Goal: Task Accomplishment & Management: Manage account settings

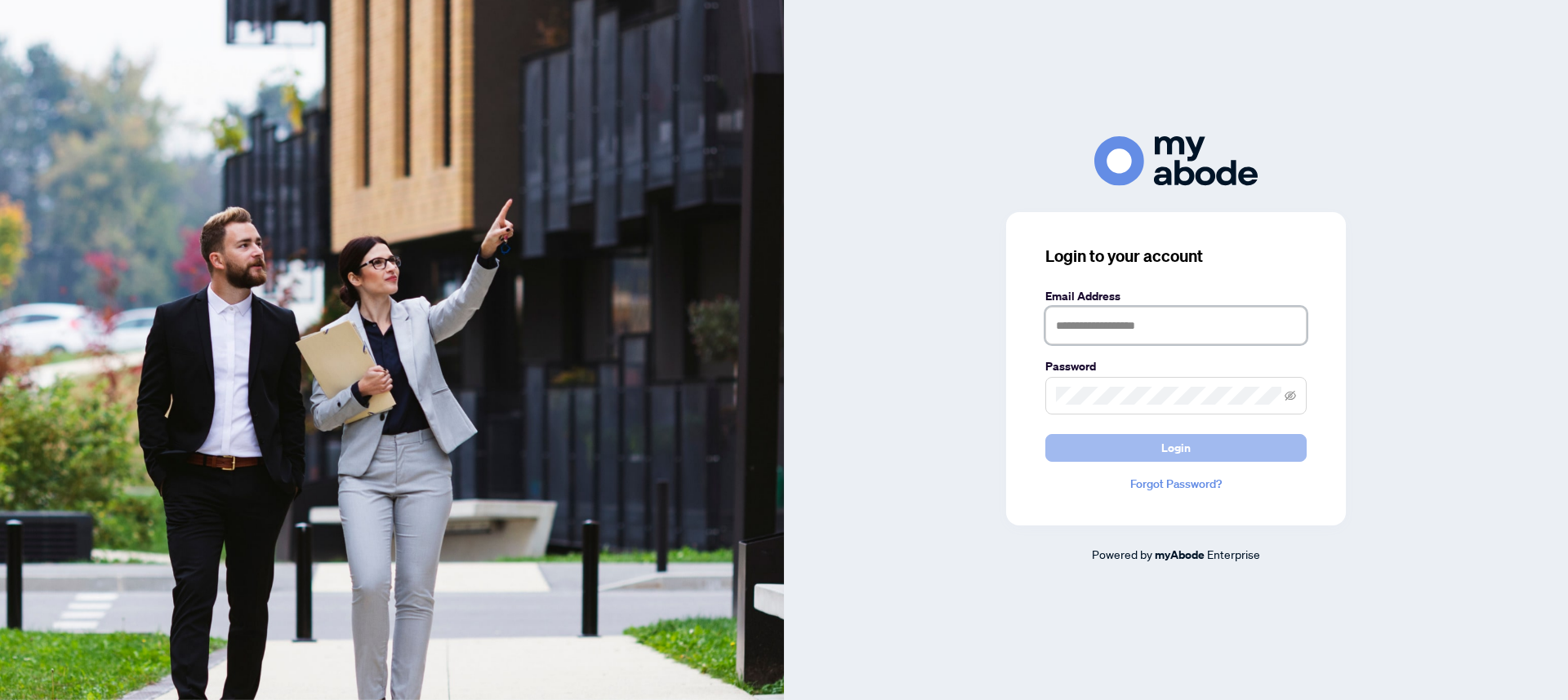
type input "**********"
click button "Login"
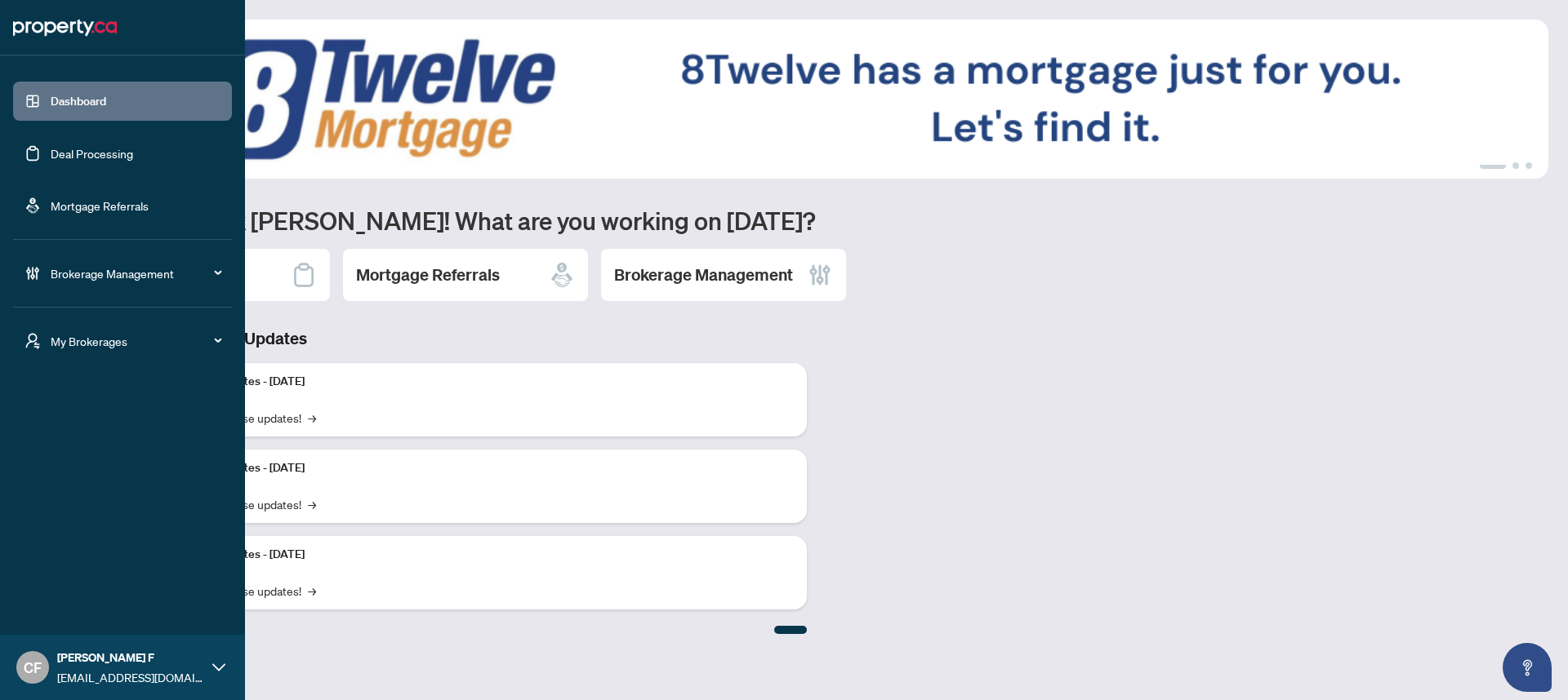
click at [37, 350] on div "My Brokerages" at bounding box center [122, 341] width 219 height 39
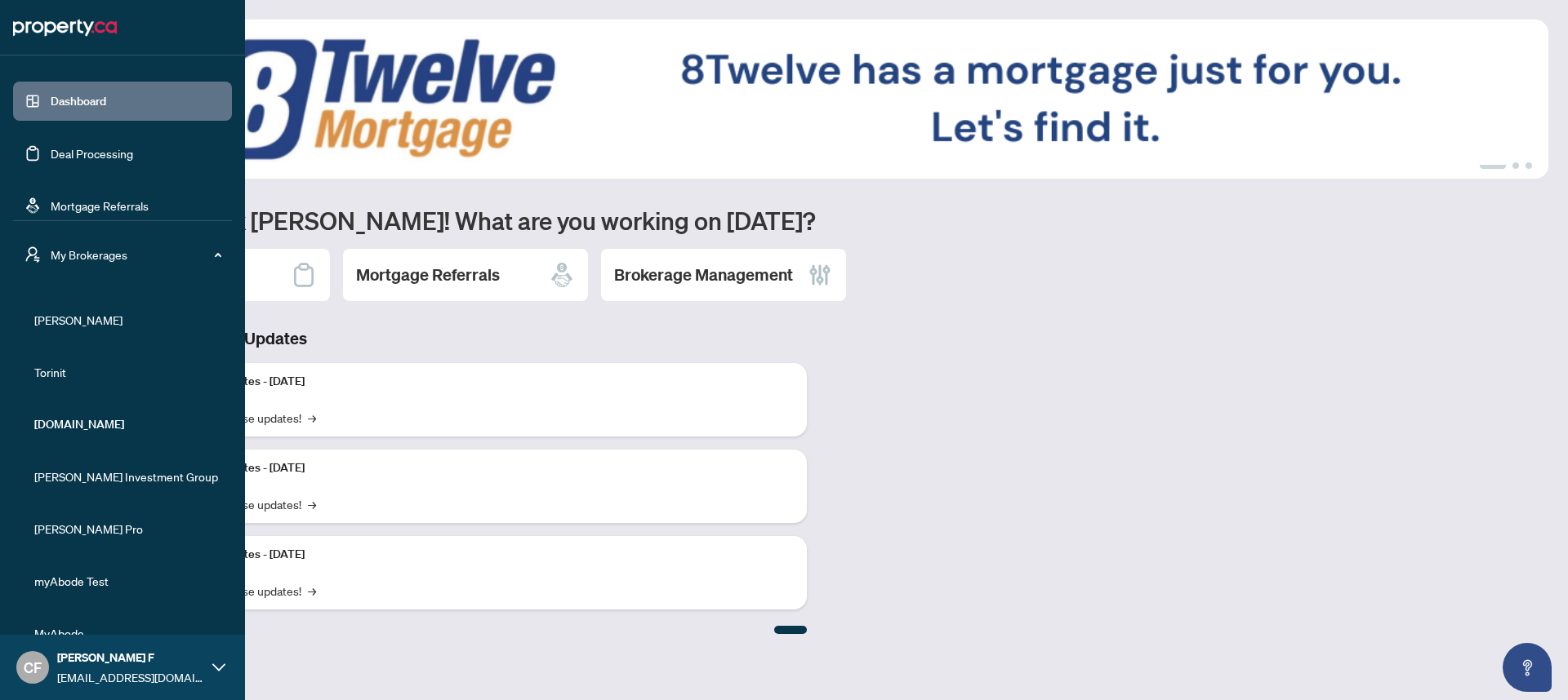
scroll to position [240, 0]
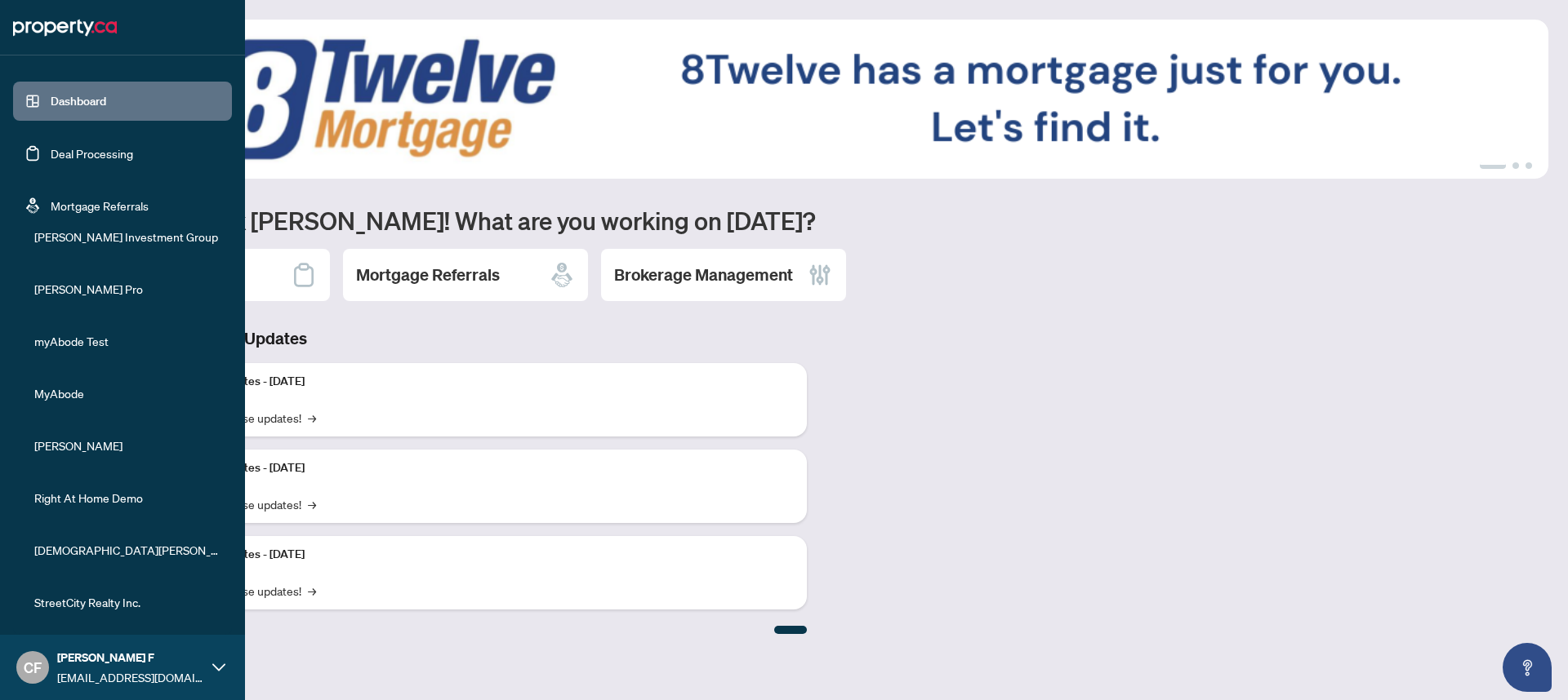
click at [92, 611] on li "StreetCity Realty Inc." at bounding box center [122, 602] width 219 height 39
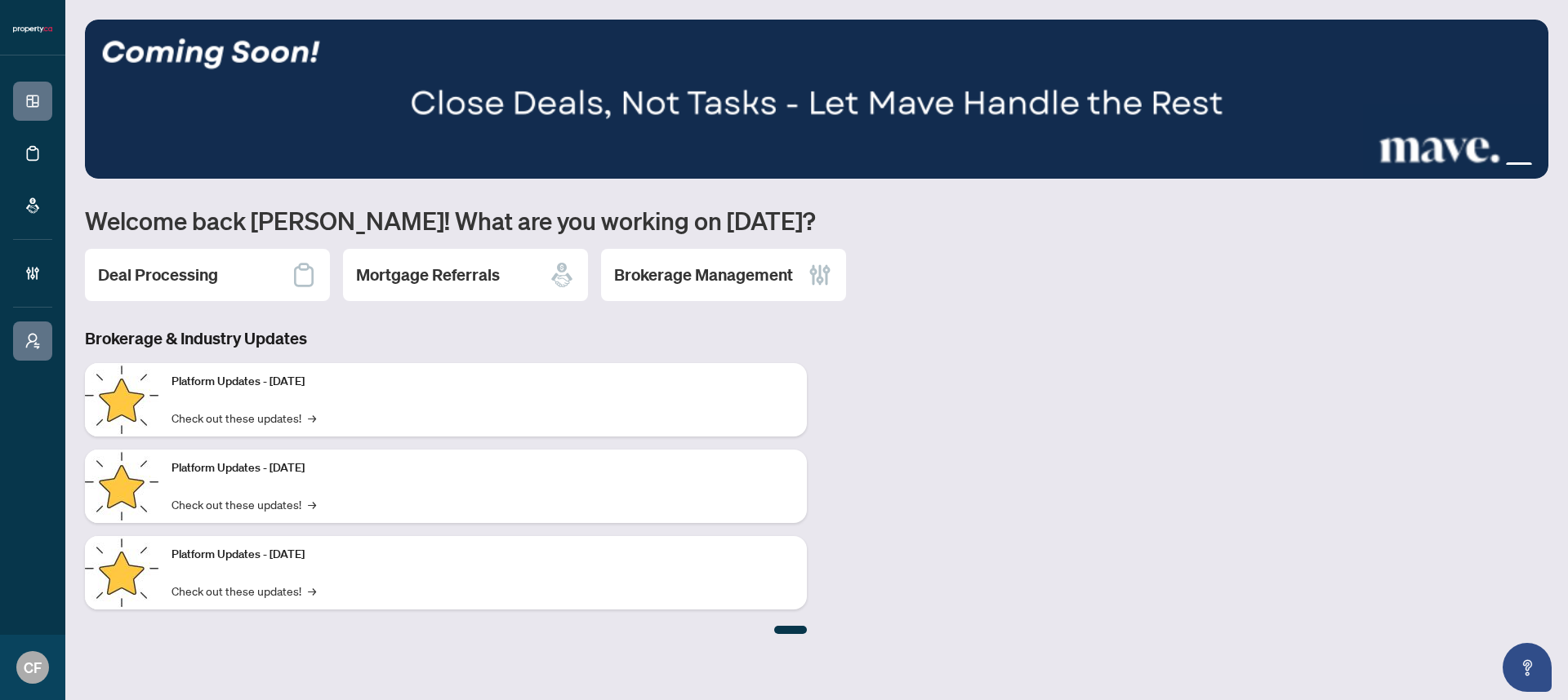
scroll to position [0, 0]
click at [743, 275] on h2 "Brokerage Management" at bounding box center [702, 274] width 179 height 22
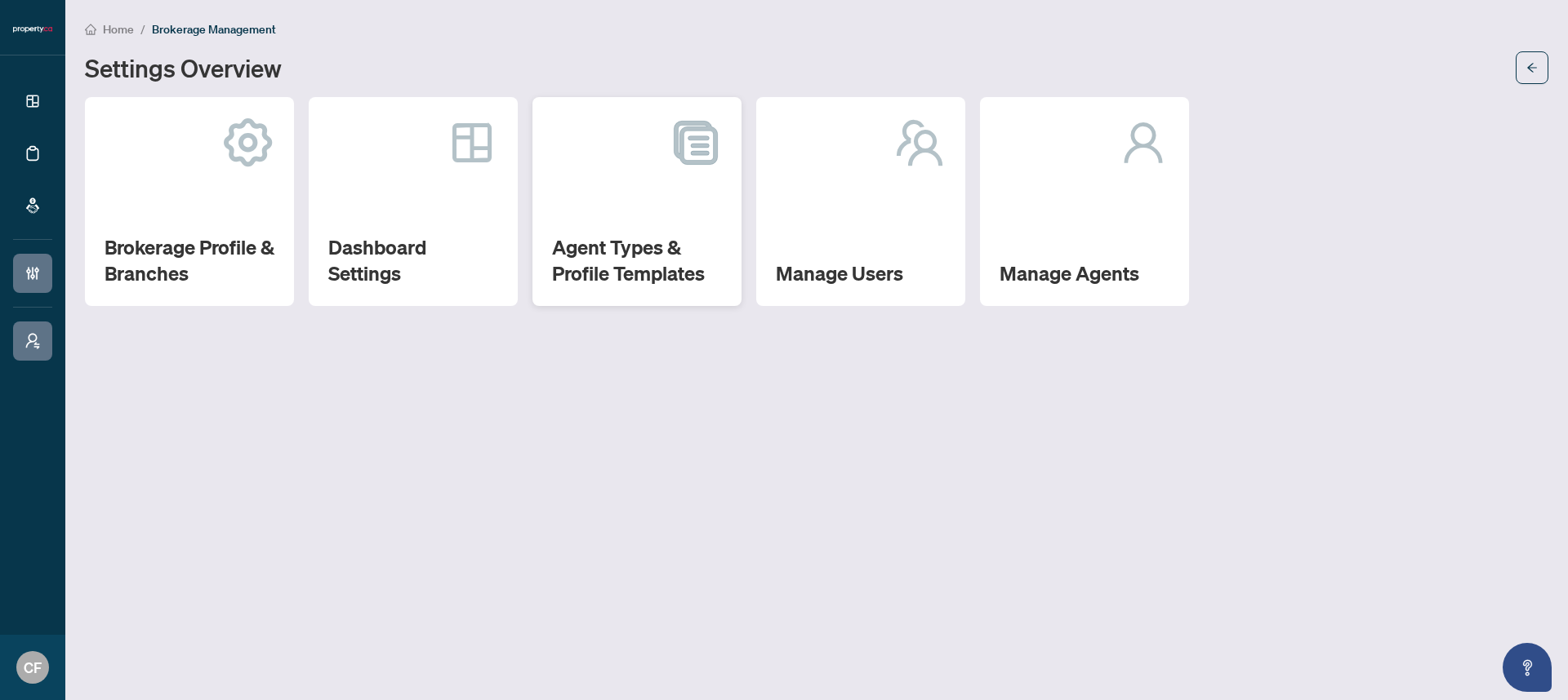
click at [723, 264] on div "Agent Types & Profile Templates" at bounding box center [637, 201] width 209 height 209
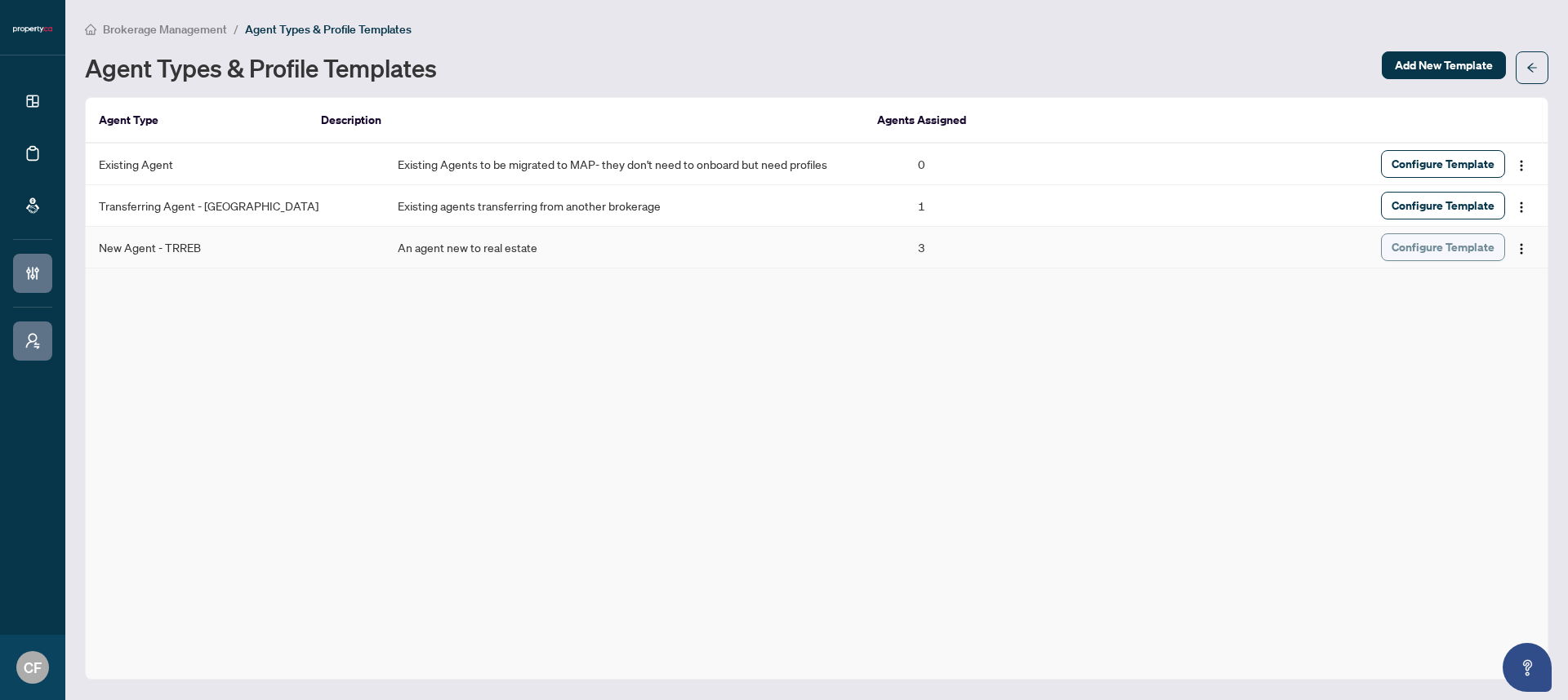
click at [1449, 253] on span "Configure Template" at bounding box center [1442, 247] width 103 height 26
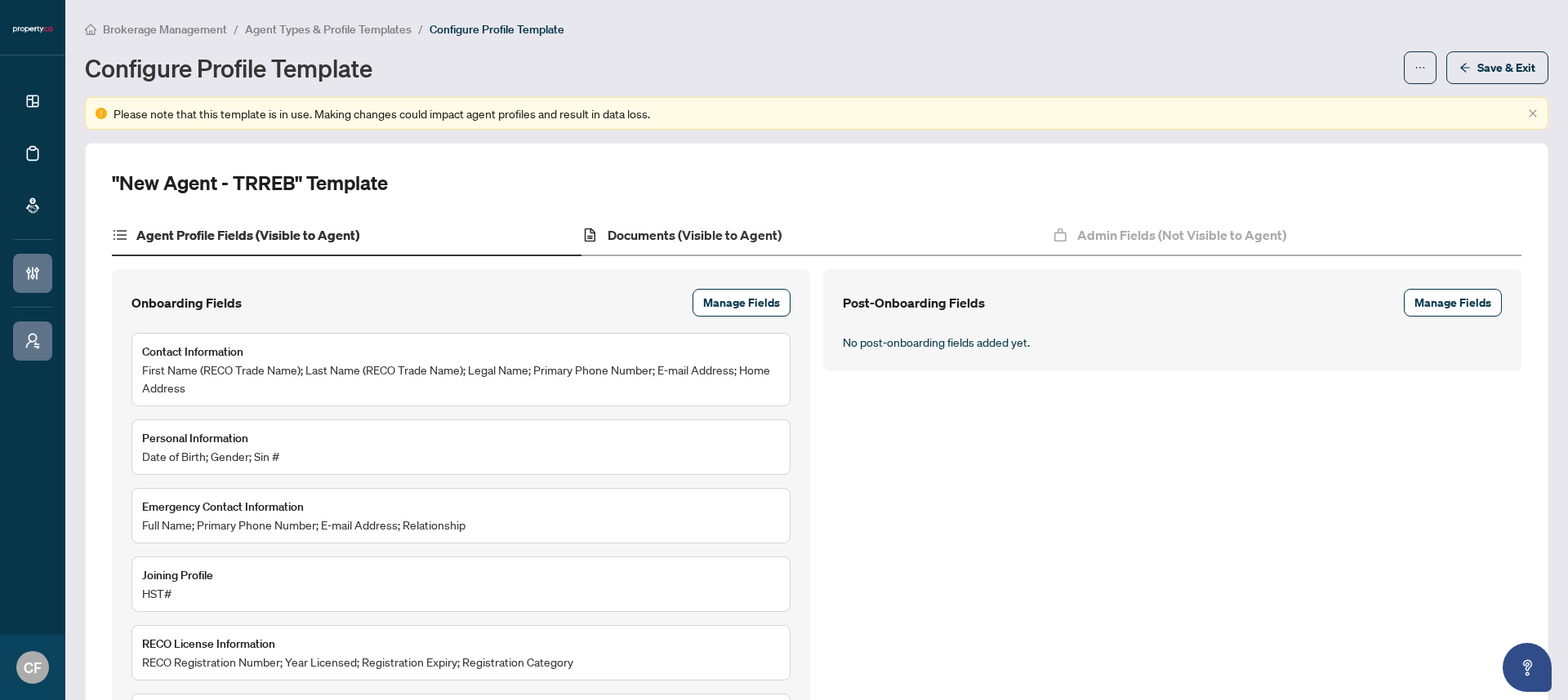
click at [672, 244] on div "Documents (Visible to Agent)" at bounding box center [816, 236] width 470 height 41
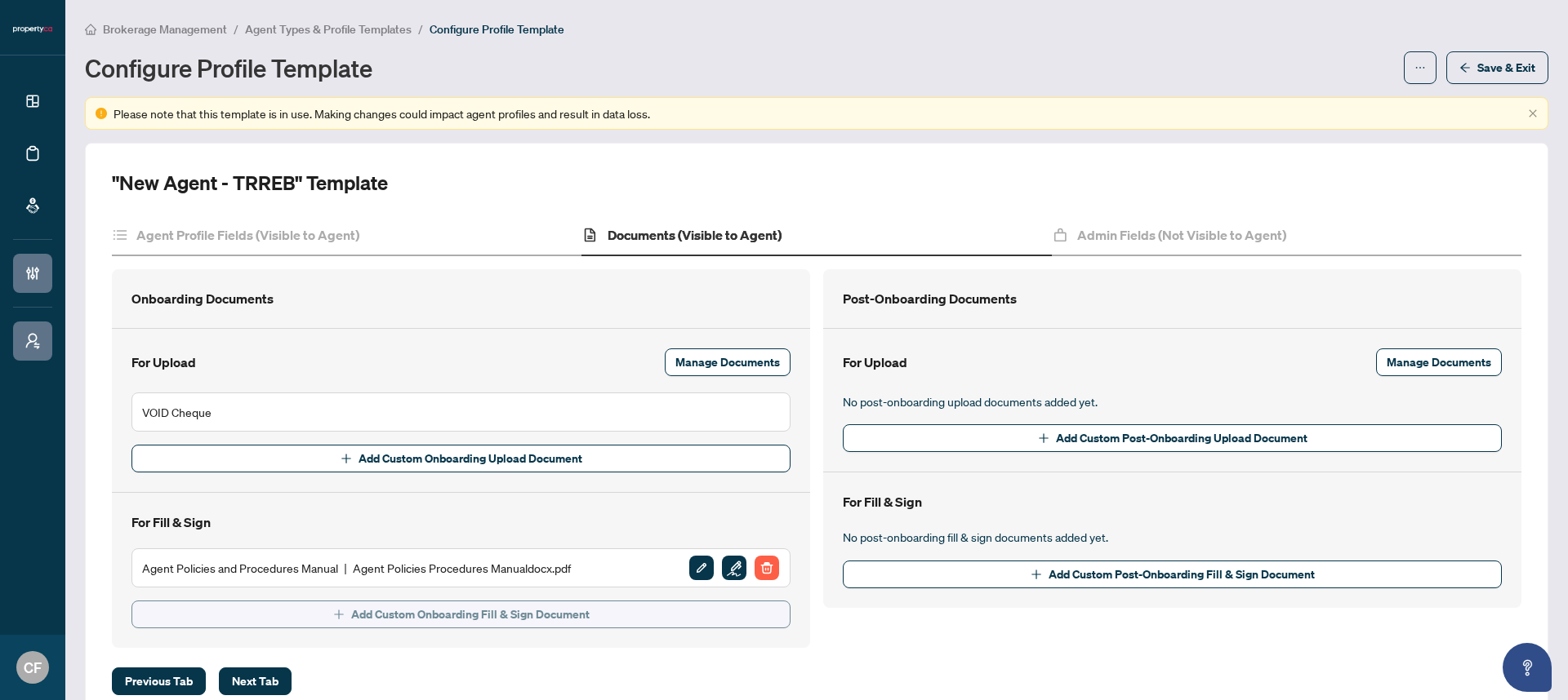
click at [616, 621] on button "Add Custom Onboarding Fill & Sign Document" at bounding box center [461, 614] width 658 height 27
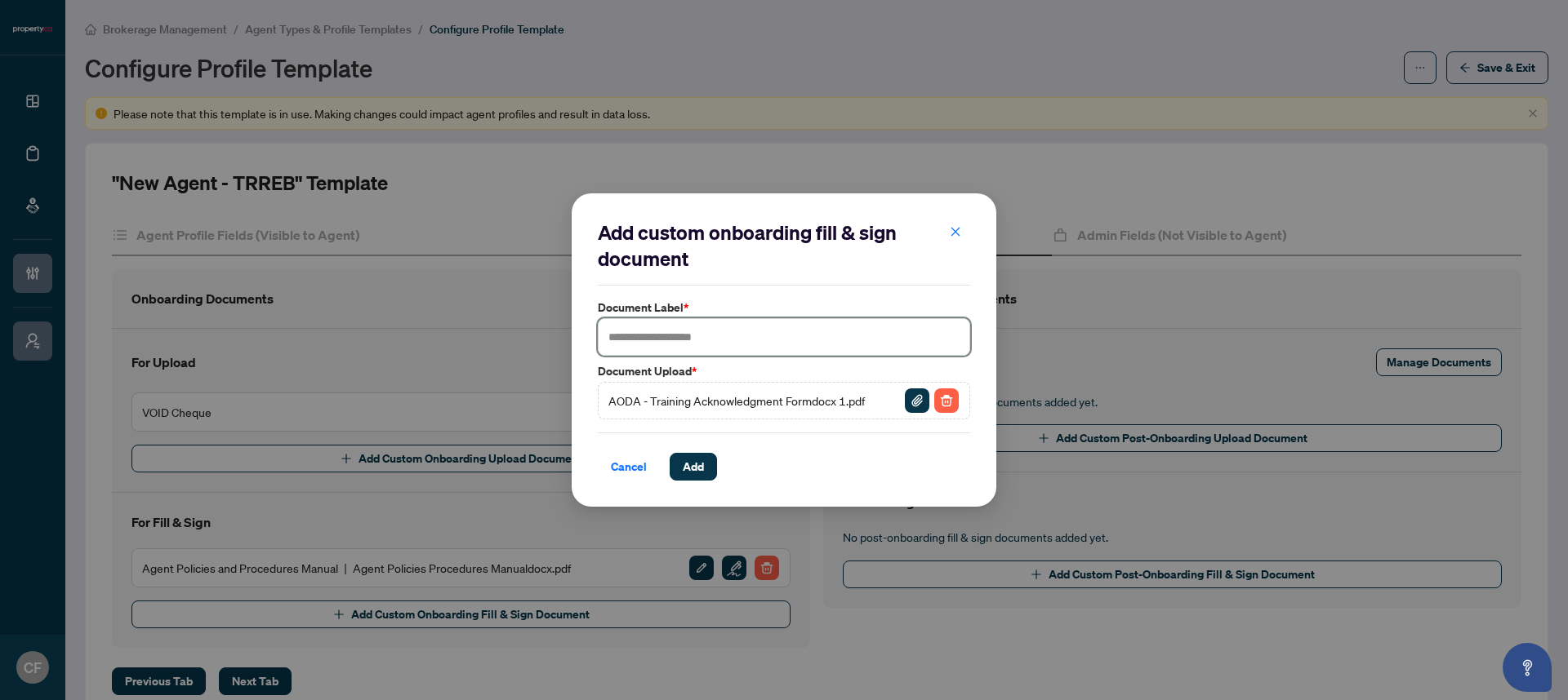
click at [752, 347] on input "text" at bounding box center [784, 337] width 372 height 37
type input "**********"
click at [699, 470] on span "Add" at bounding box center [694, 467] width 21 height 26
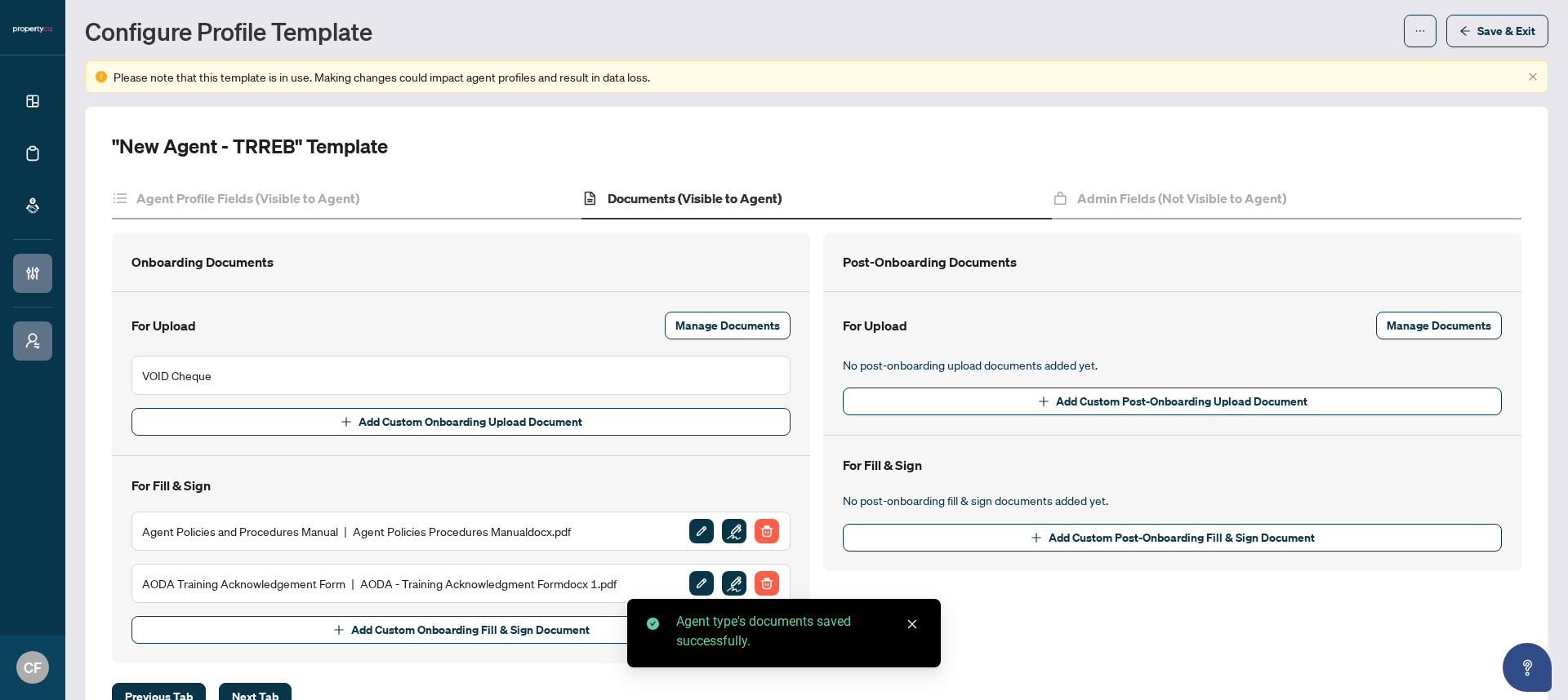
scroll to position [64, 0]
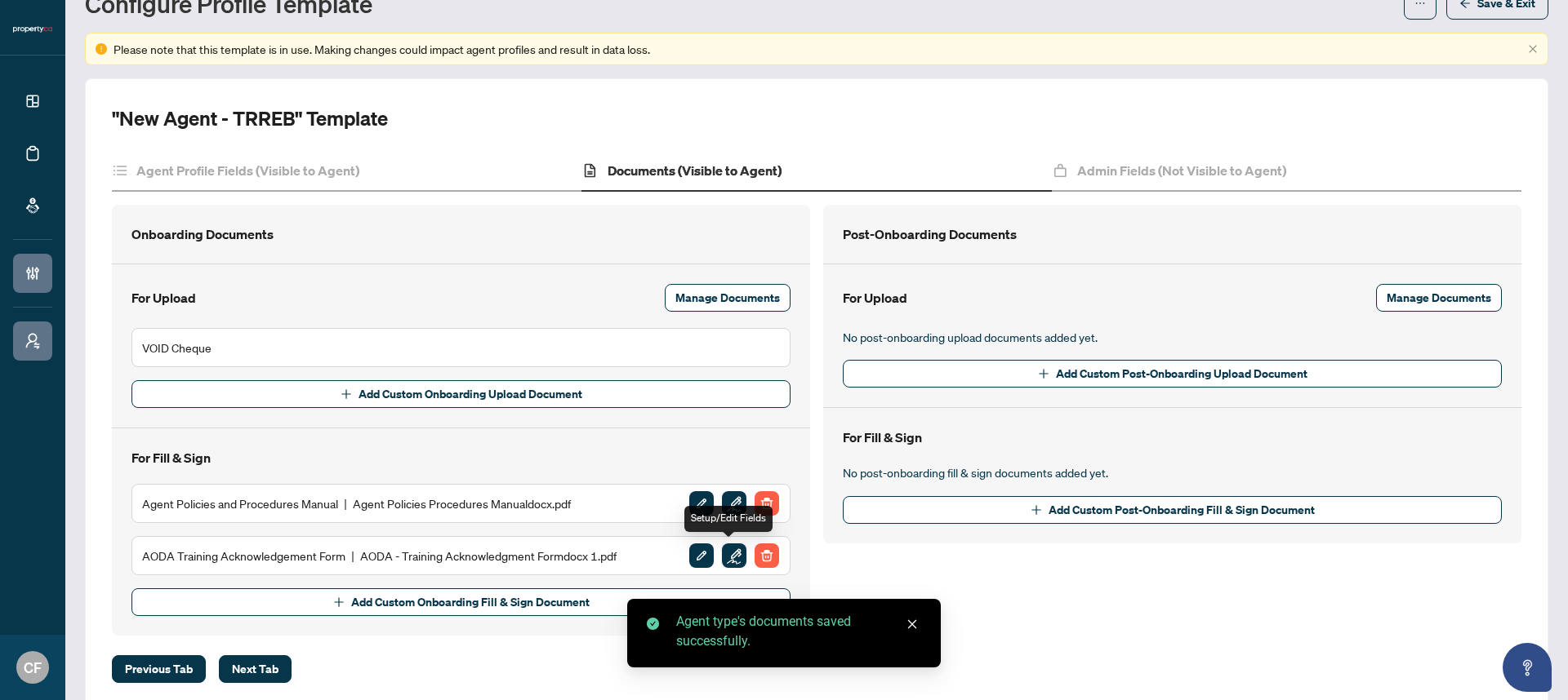
click at [729, 558] on img "button" at bounding box center [734, 556] width 24 height 24
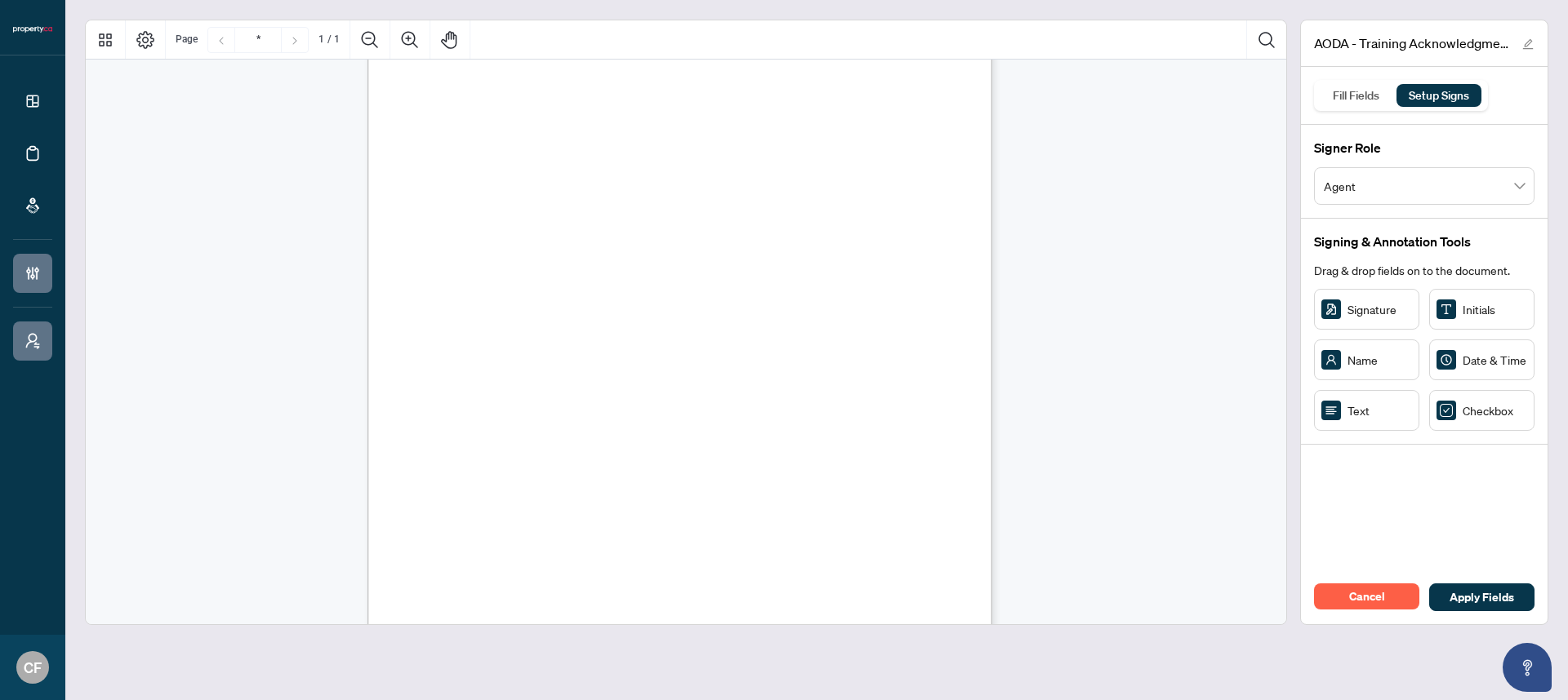
scroll to position [108, 0]
drag, startPoint x: 584, startPoint y: 416, endPoint x: 569, endPoint y: 415, distance: 15.0
click at [569, 415] on circle "Resize, Left" at bounding box center [567, 413] width 11 height 11
drag, startPoint x: 658, startPoint y: 414, endPoint x: 813, endPoint y: 400, distance: 155.6
click at [813, 400] on div "Accessibility for Ontarians with Disabilities Act (AODA) Training I confirm tha…" at bounding box center [679, 371] width 624 height 807
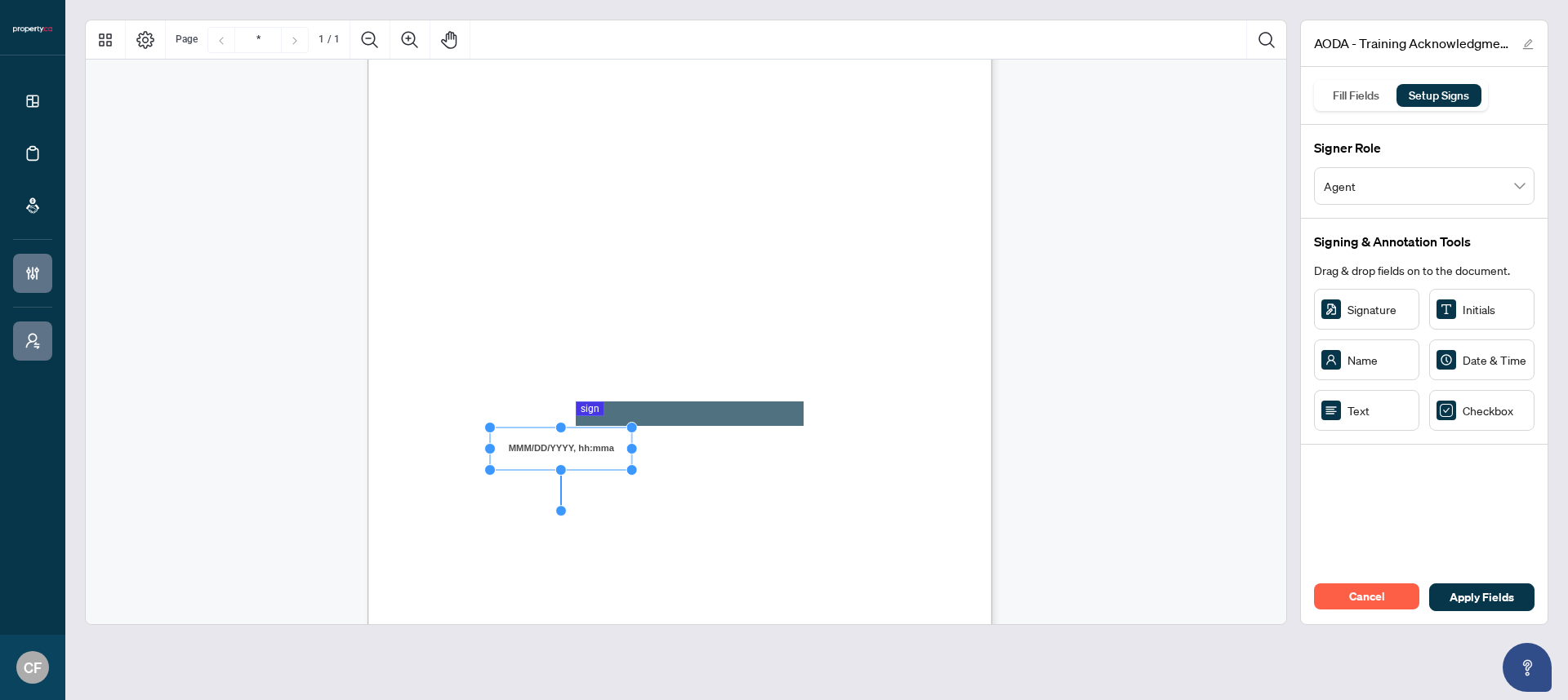
drag, startPoint x: 506, startPoint y: 446, endPoint x: 488, endPoint y: 446, distance: 18.0
click at [488, 446] on circle "Resize, Left" at bounding box center [489, 448] width 11 height 11
drag, startPoint x: 634, startPoint y: 446, endPoint x: 687, endPoint y: 444, distance: 53.0
click at [687, 444] on circle "Resize, Right" at bounding box center [683, 448] width 11 height 11
click at [774, 479] on span "Print name: ___________________________________________________" at bounding box center [630, 481] width 340 height 16
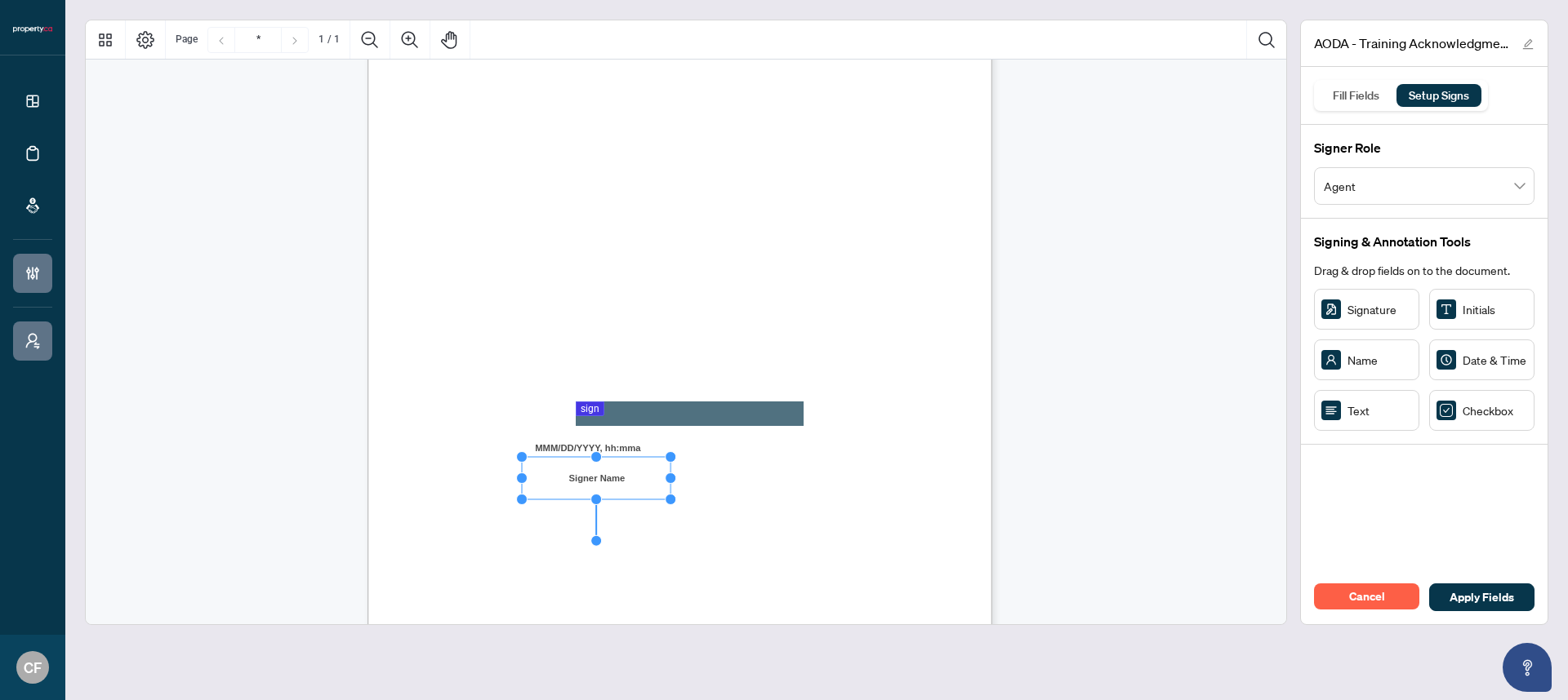
drag, startPoint x: 574, startPoint y: 477, endPoint x: 526, endPoint y: 479, distance: 48.0
click at [526, 479] on circle "Resize, Left" at bounding box center [522, 478] width 11 height 11
drag, startPoint x: 672, startPoint y: 479, endPoint x: 763, endPoint y: 474, distance: 91.1
click at [763, 474] on circle "Resize, Right" at bounding box center [762, 478] width 11 height 11
drag, startPoint x: 763, startPoint y: 478, endPoint x: 834, endPoint y: 477, distance: 71.0
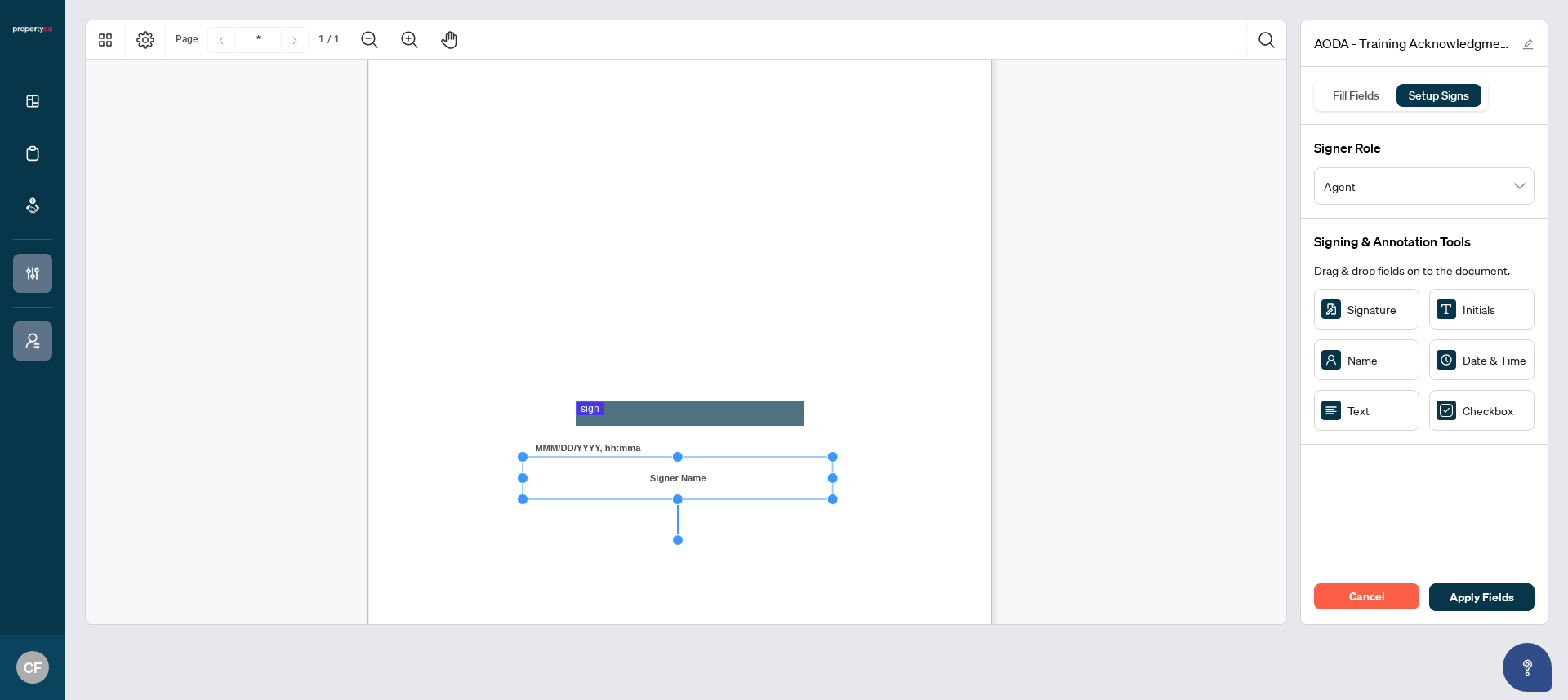
click at [834, 477] on circle "Resize, Right" at bounding box center [832, 478] width 11 height 11
click at [903, 524] on div "Accessibility for Ontarians with Disabilities Act (AODA) Training I confirm tha…" at bounding box center [757, 473] width 781 height 1010
click at [1467, 594] on span "Apply Fields" at bounding box center [1481, 597] width 64 height 26
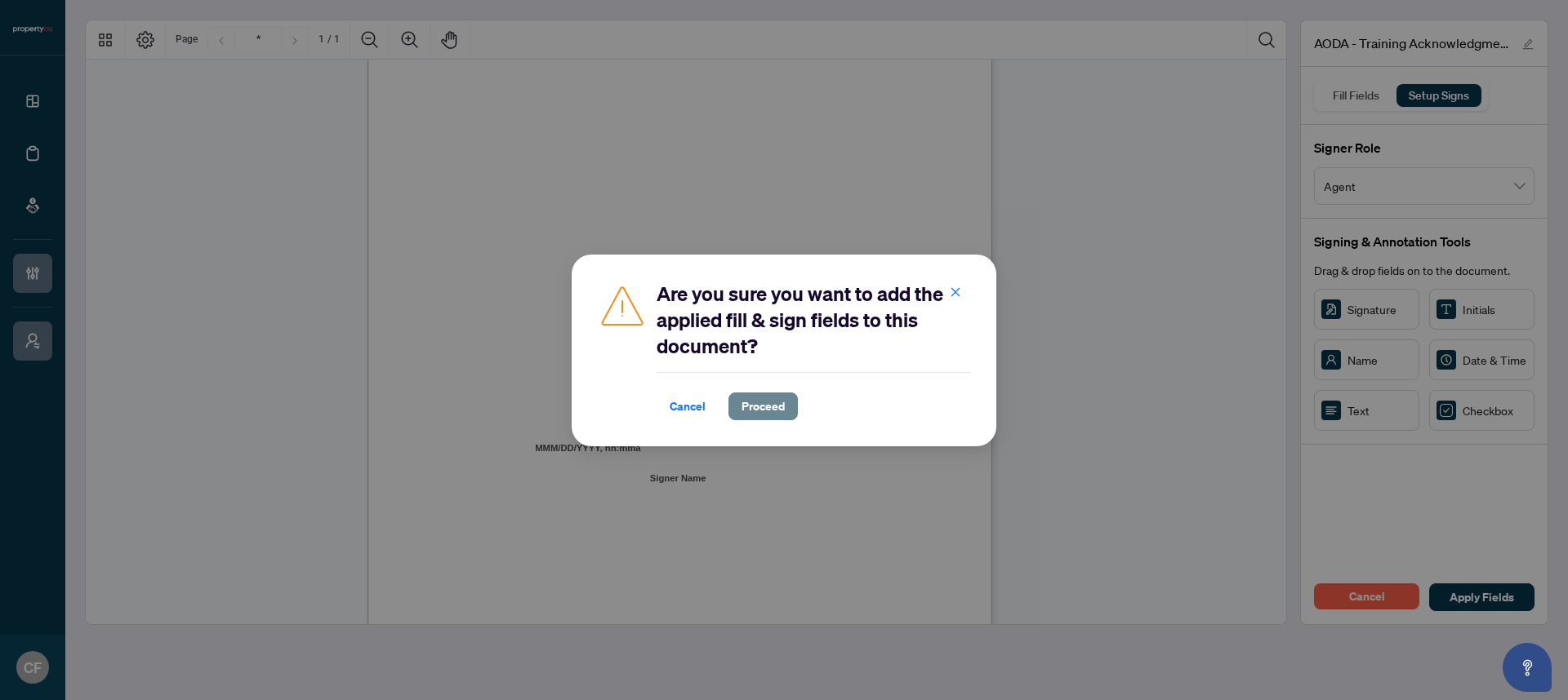
click at [781, 394] on span "Proceed" at bounding box center [763, 406] width 43 height 26
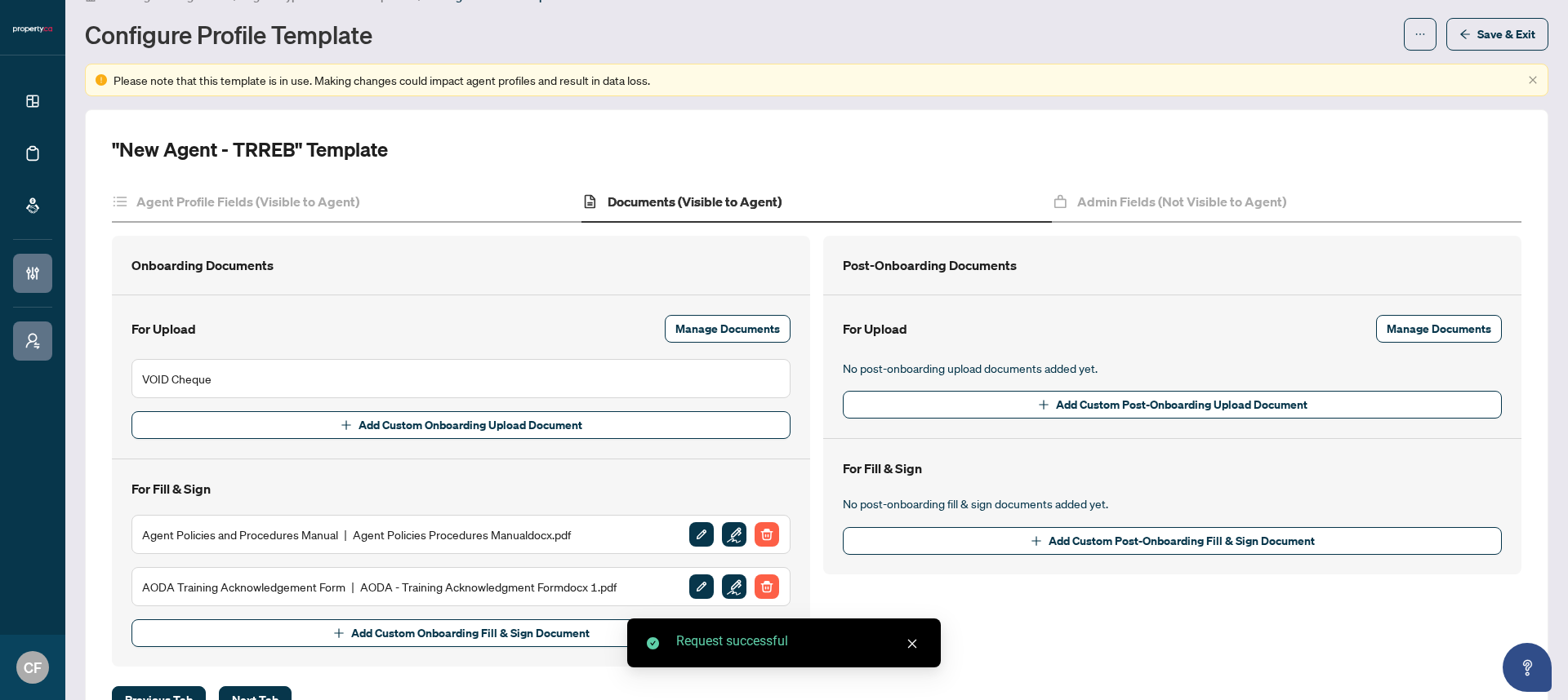
scroll to position [93, 0]
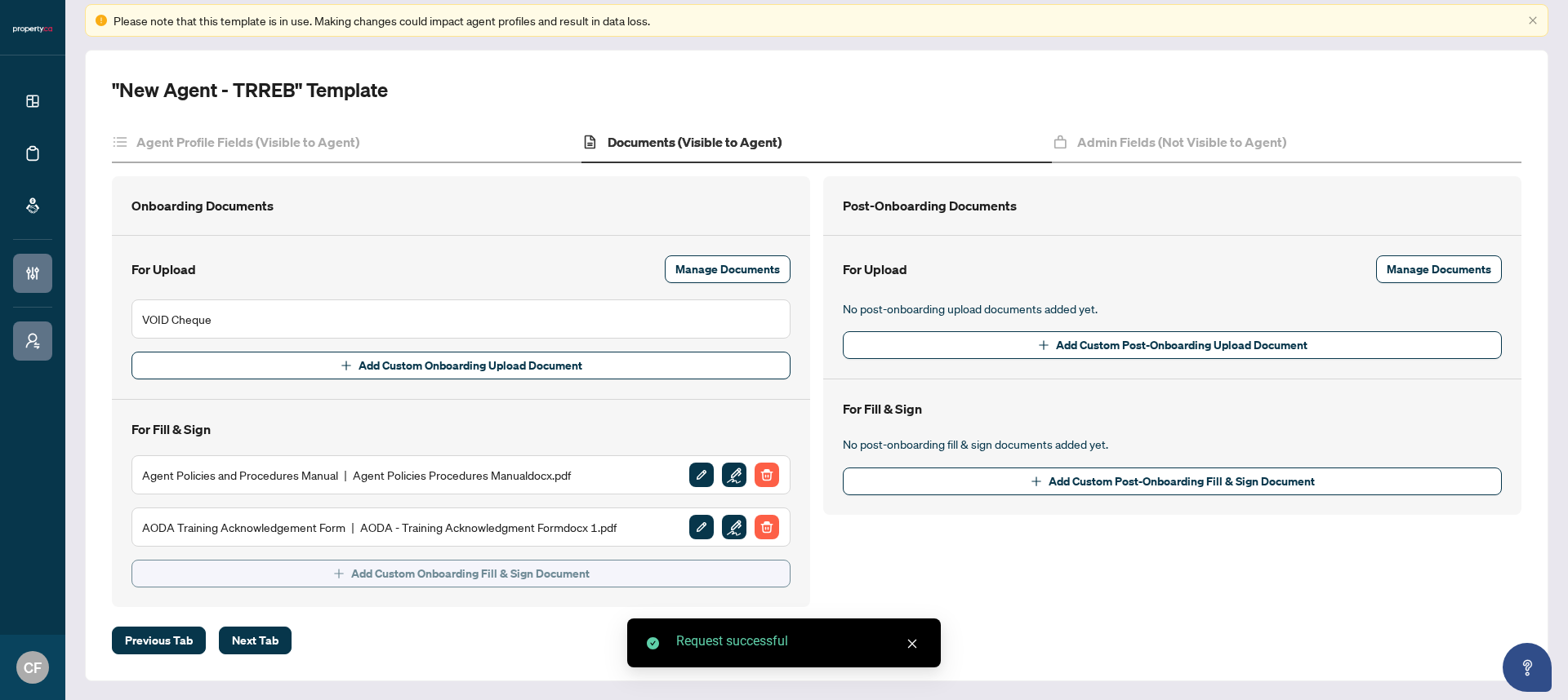
click at [522, 580] on span "Add Custom Onboarding Fill & Sign Document" at bounding box center [470, 573] width 238 height 26
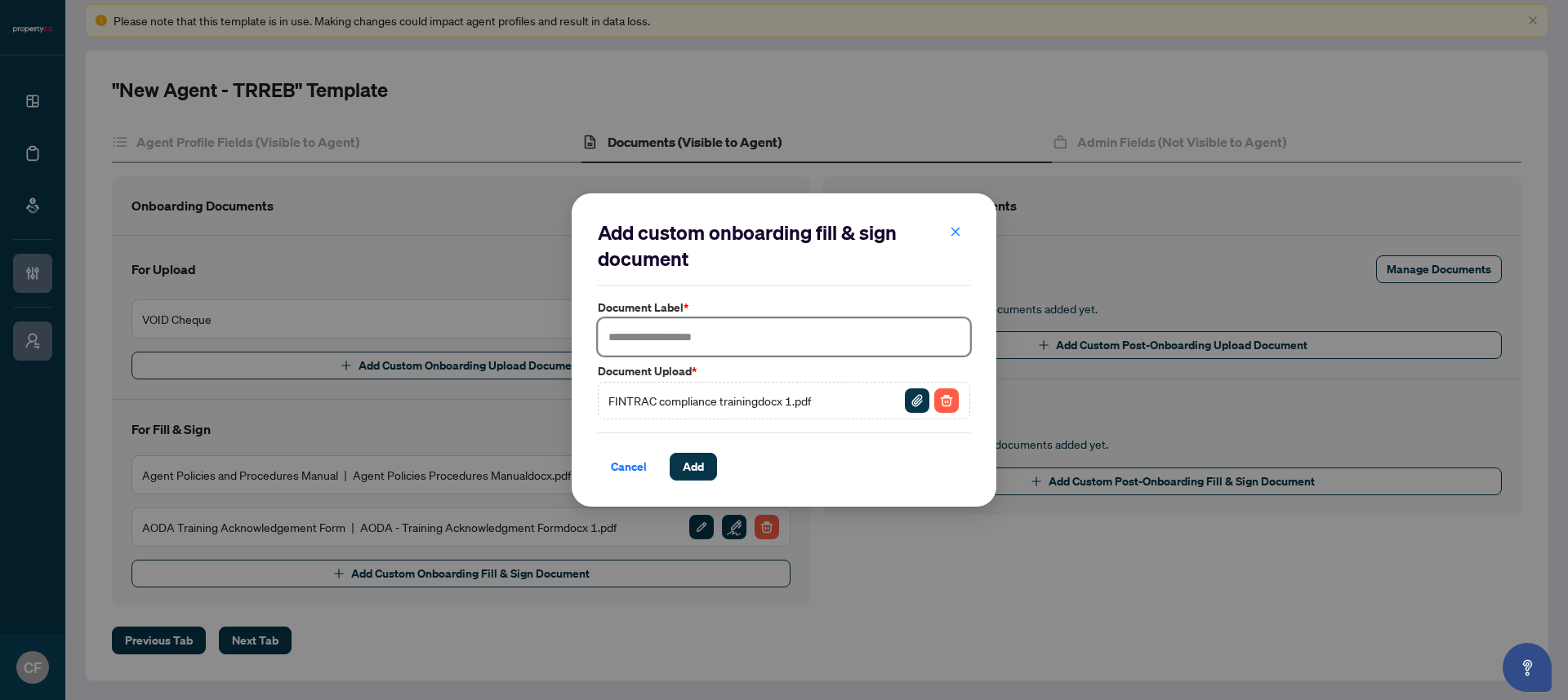
click at [733, 332] on input "text" at bounding box center [784, 337] width 372 height 37
type input "**********"
click at [702, 474] on span "Add" at bounding box center [694, 467] width 21 height 26
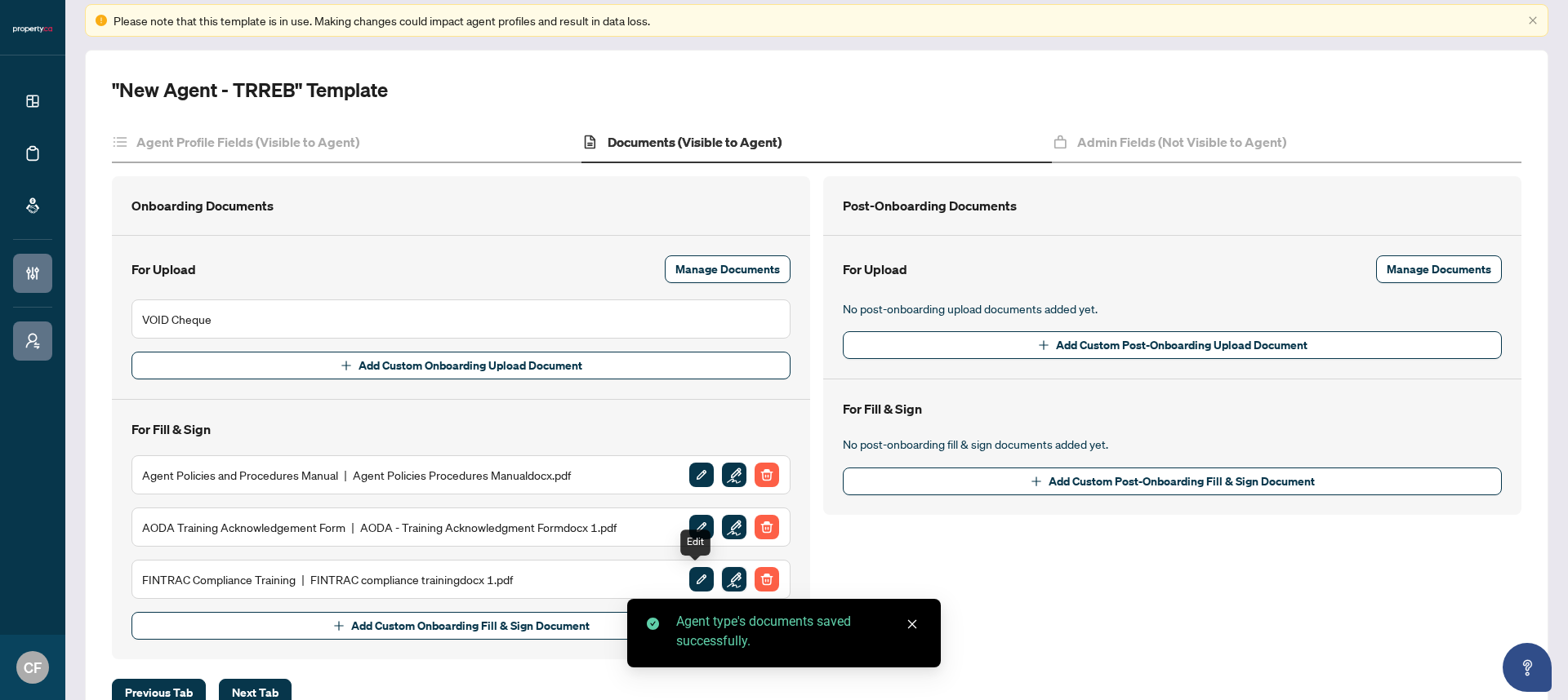
click at [728, 575] on img "button" at bounding box center [734, 579] width 24 height 24
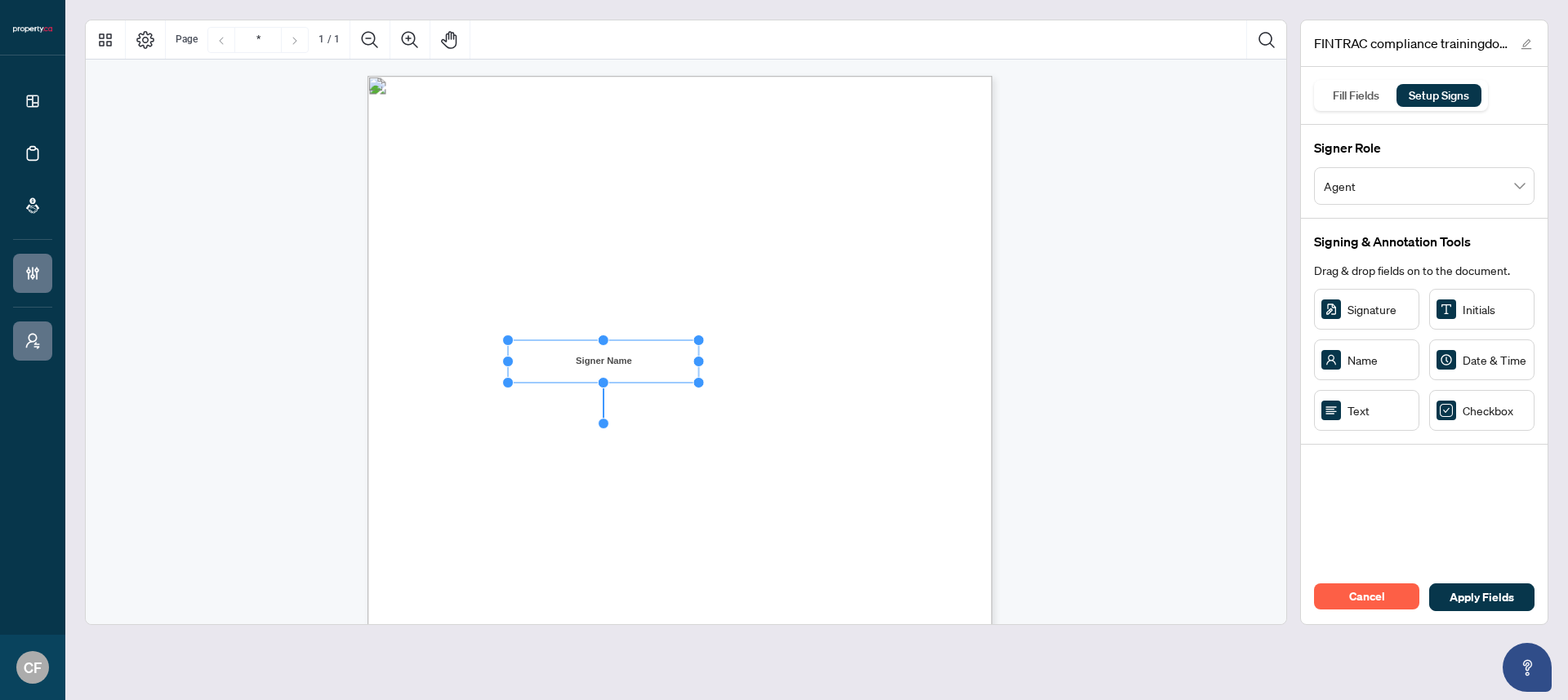
drag, startPoint x: 604, startPoint y: 363, endPoint x: 512, endPoint y: 363, distance: 92.0
click at [512, 363] on circle "Resize, Left" at bounding box center [508, 361] width 11 height 11
drag, startPoint x: 703, startPoint y: 362, endPoint x: 877, endPoint y: 348, distance: 174.6
click at [877, 348] on div "Property.ca Realty Inc. Certification of Completion of Compliance Training Docu…" at bounding box center [679, 479] width 624 height 807
drag, startPoint x: 520, startPoint y: 399, endPoint x: 508, endPoint y: 399, distance: 12.0
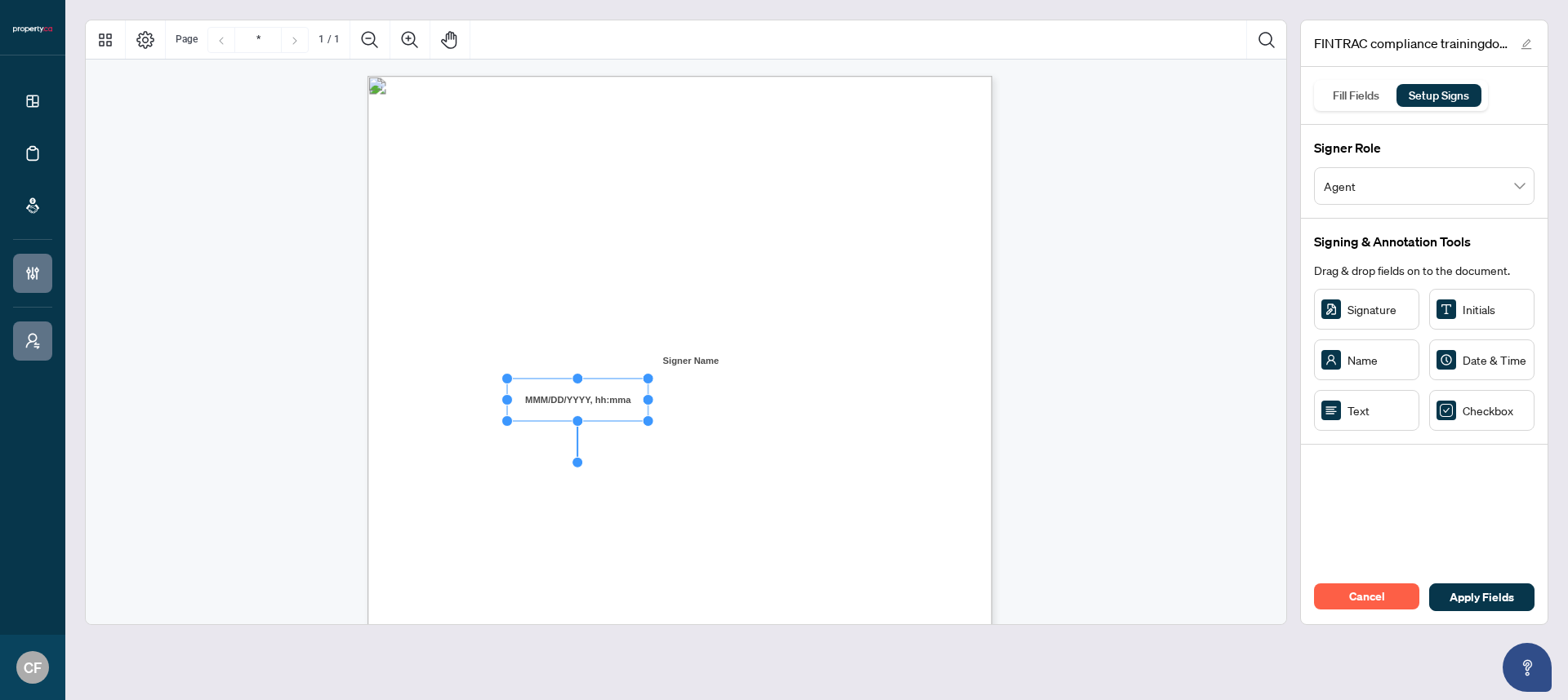
click at [508, 399] on circle "Resize, Left" at bounding box center [507, 399] width 11 height 11
drag, startPoint x: 652, startPoint y: 400, endPoint x: 683, endPoint y: 400, distance: 31.0
click at [679, 400] on circle "Resize, Right" at bounding box center [673, 399] width 11 height 11
click at [735, 399] on img "Page 1" at bounding box center [680, 372] width 441 height 330
drag, startPoint x: 590, startPoint y: 428, endPoint x: 528, endPoint y: 429, distance: 62.0
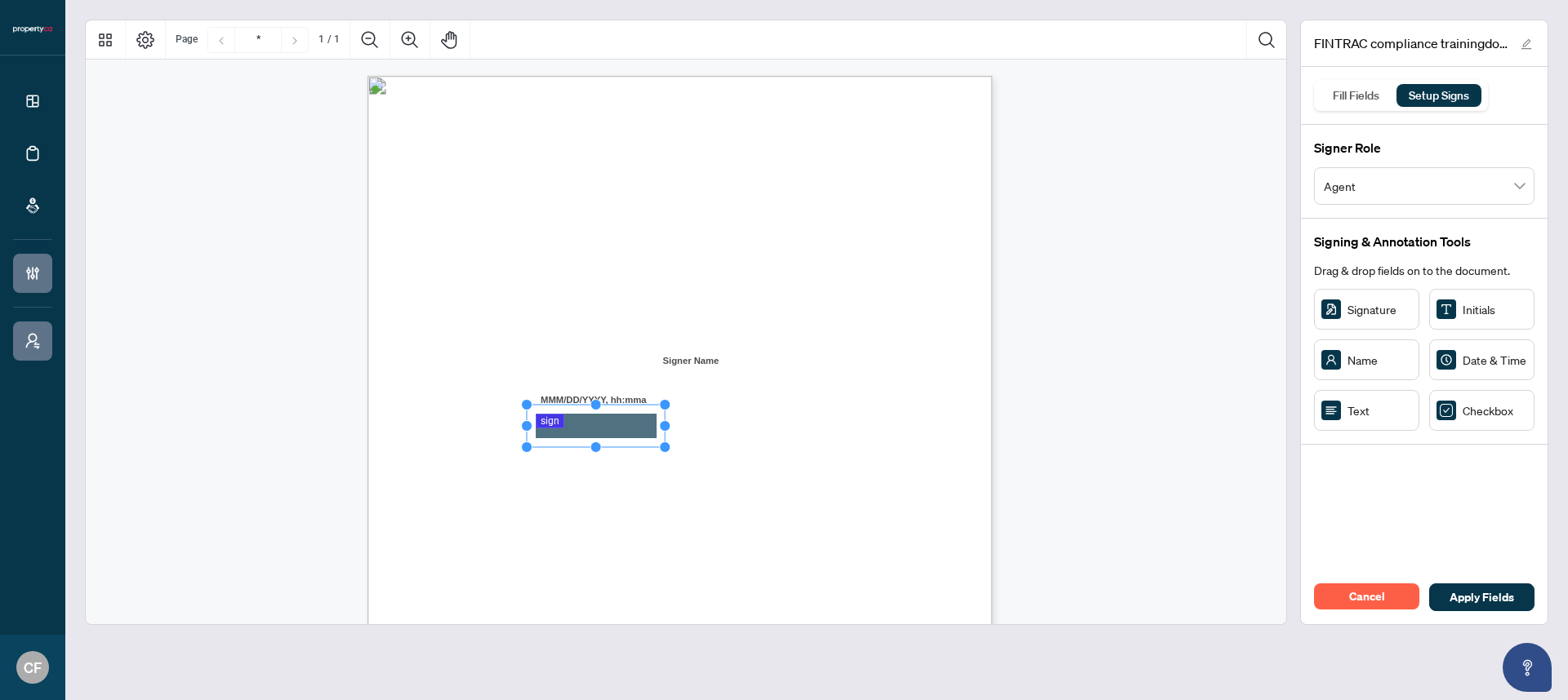
click at [528, 429] on circle "Resize, Left" at bounding box center [527, 425] width 11 height 11
drag, startPoint x: 668, startPoint y: 424, endPoint x: 848, endPoint y: 413, distance: 180.3
click at [858, 411] on div "Property.ca Realty Inc. Certification of Completion of Compliance Training Docu…" at bounding box center [679, 479] width 624 height 807
drag, startPoint x: 733, startPoint y: 430, endPoint x: 745, endPoint y: 431, distance: 12.0
click at [745, 431] on rect "Page 1" at bounding box center [676, 426] width 274 height 42
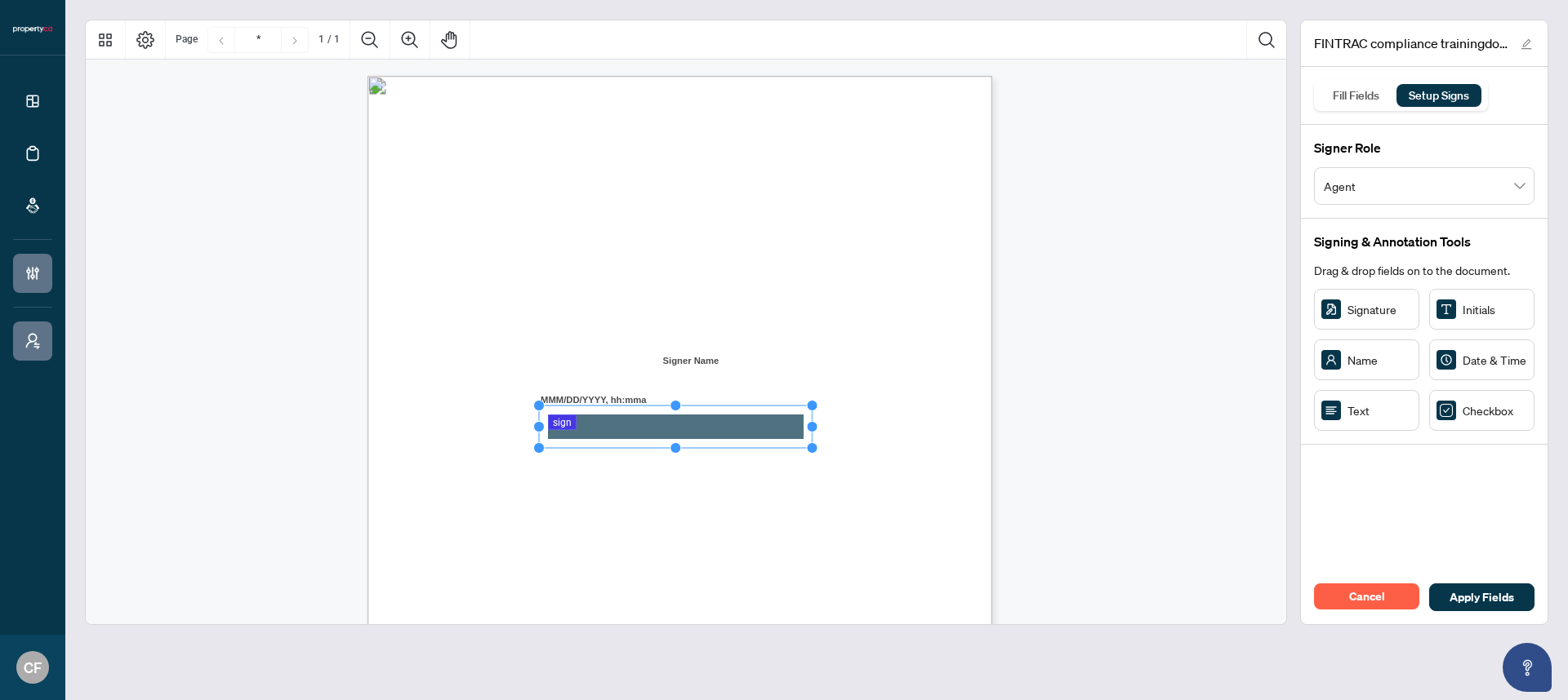
click at [837, 483] on img "Page 1" at bounding box center [680, 372] width 441 height 330
click at [1463, 597] on span "Apply Fields" at bounding box center [1481, 597] width 64 height 26
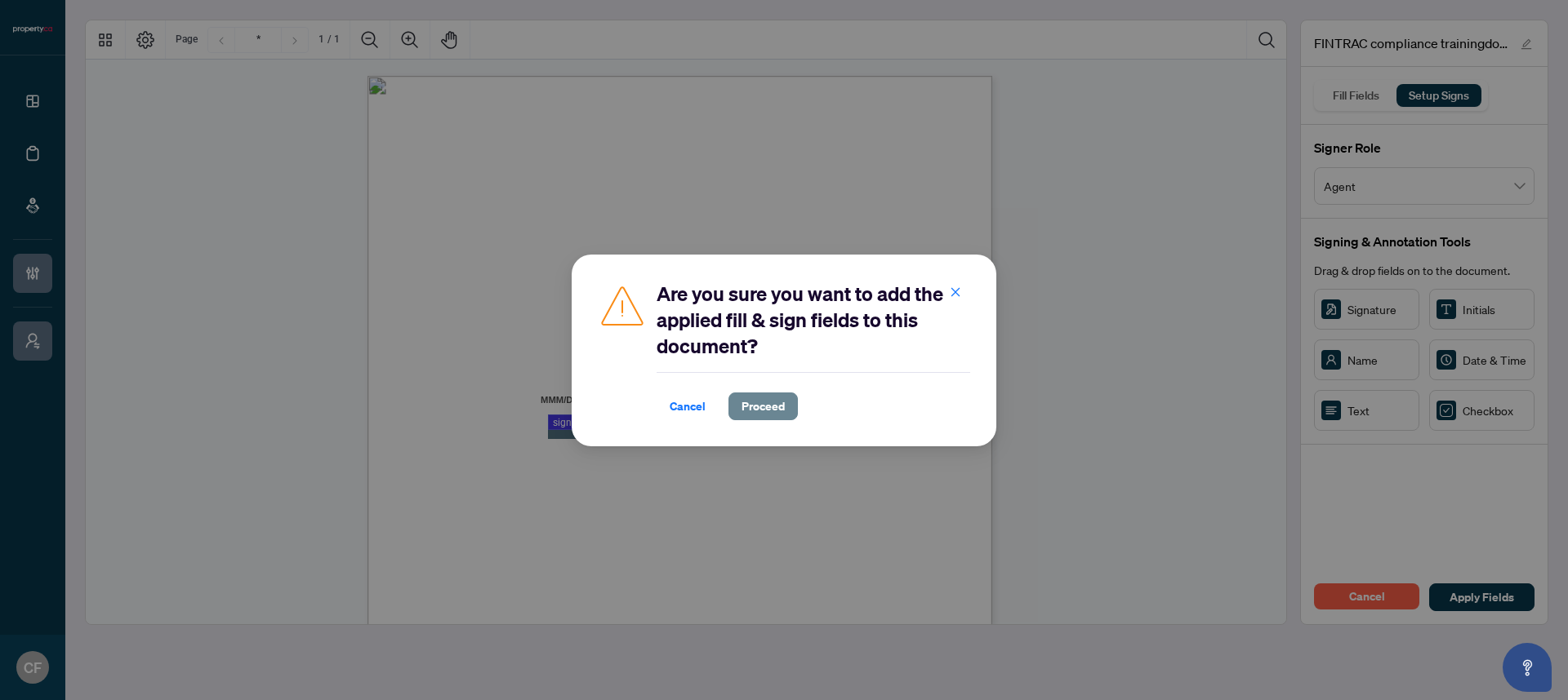
click at [779, 400] on span "Proceed" at bounding box center [763, 406] width 43 height 26
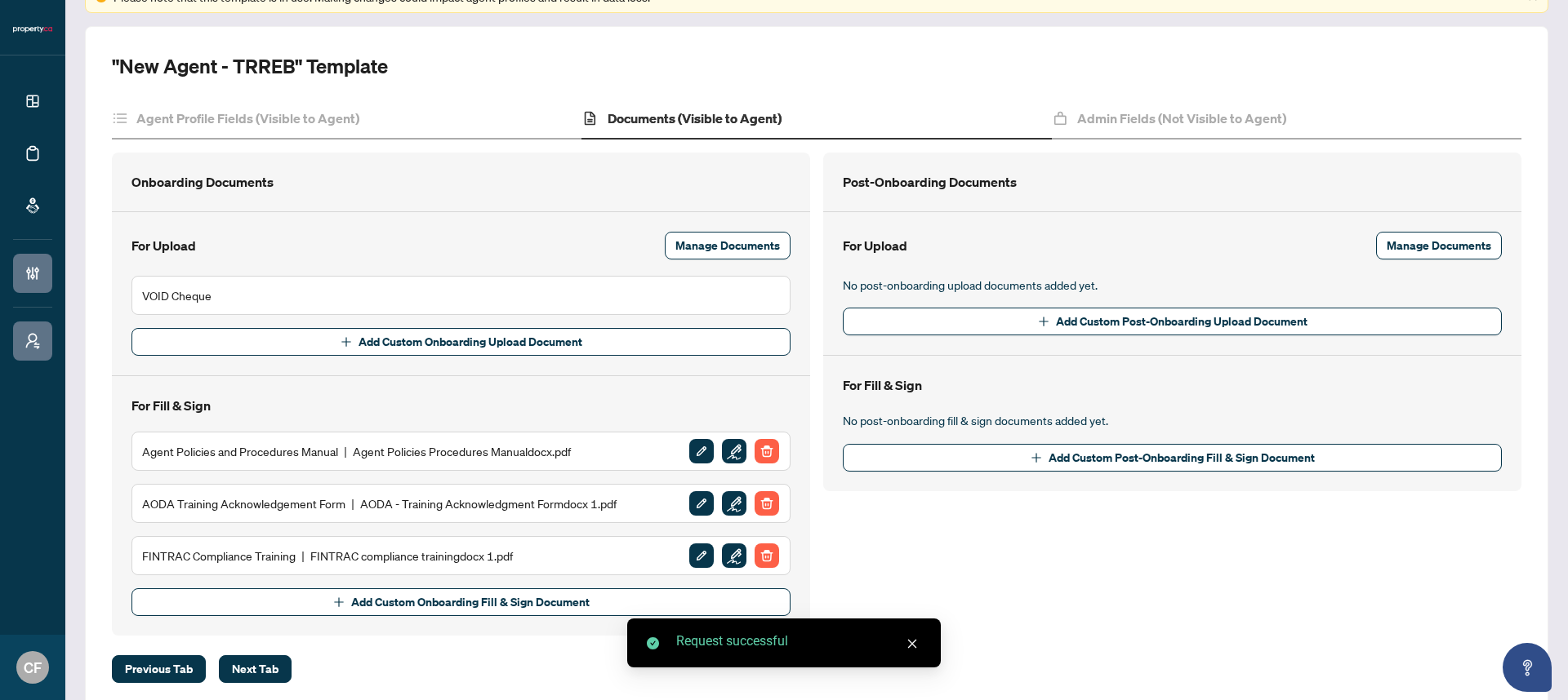
scroll to position [145, 0]
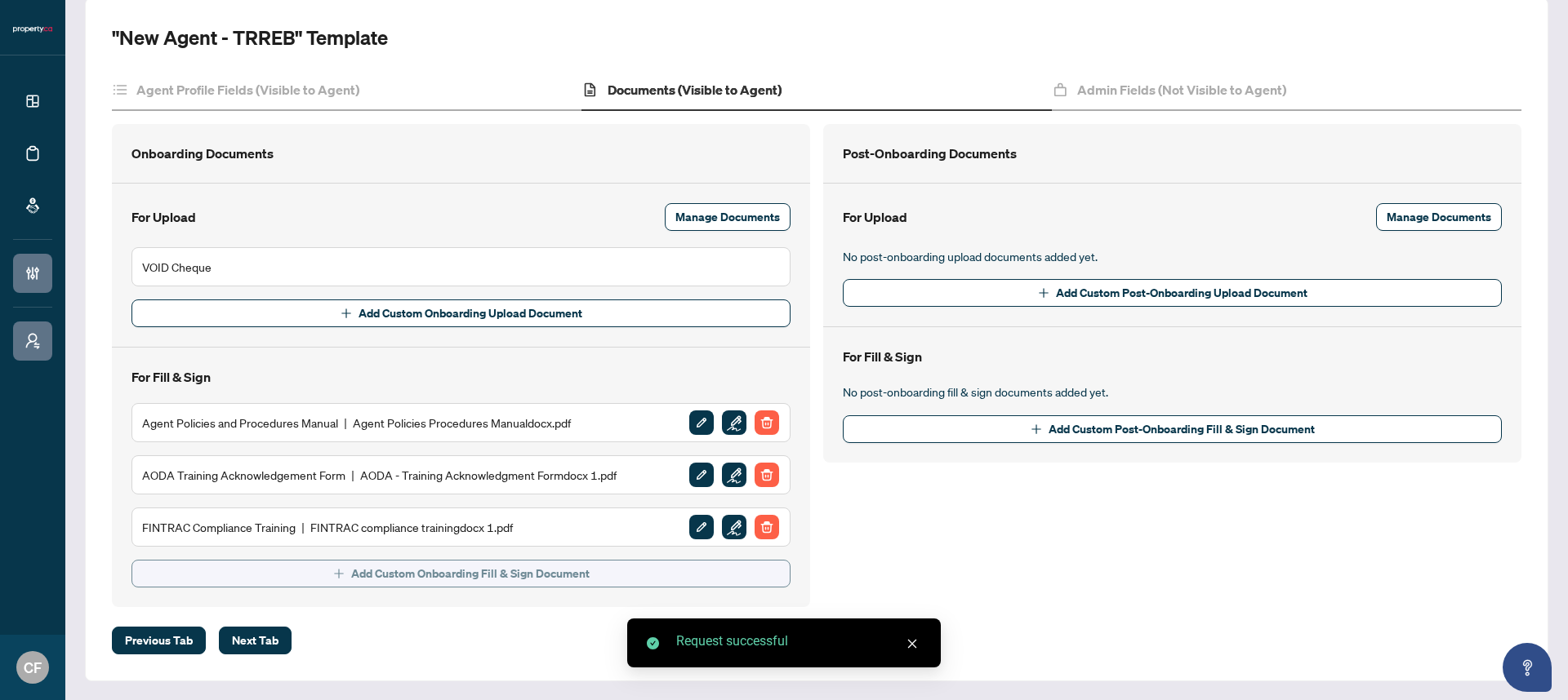
click at [475, 568] on span "Add Custom Onboarding Fill & Sign Document" at bounding box center [470, 573] width 238 height 26
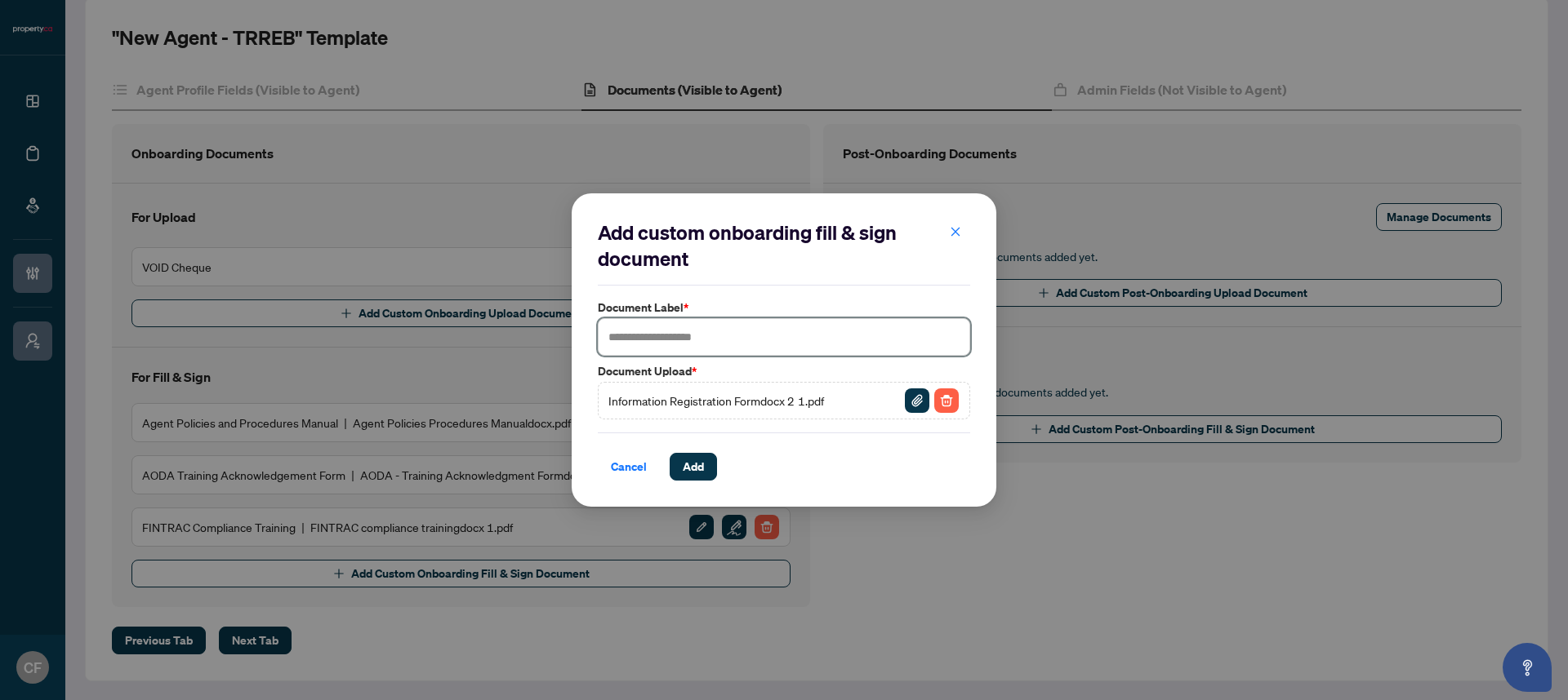
click at [795, 325] on input "text" at bounding box center [784, 337] width 372 height 37
type input "**********"
click at [685, 476] on span "Add" at bounding box center [694, 467] width 21 height 26
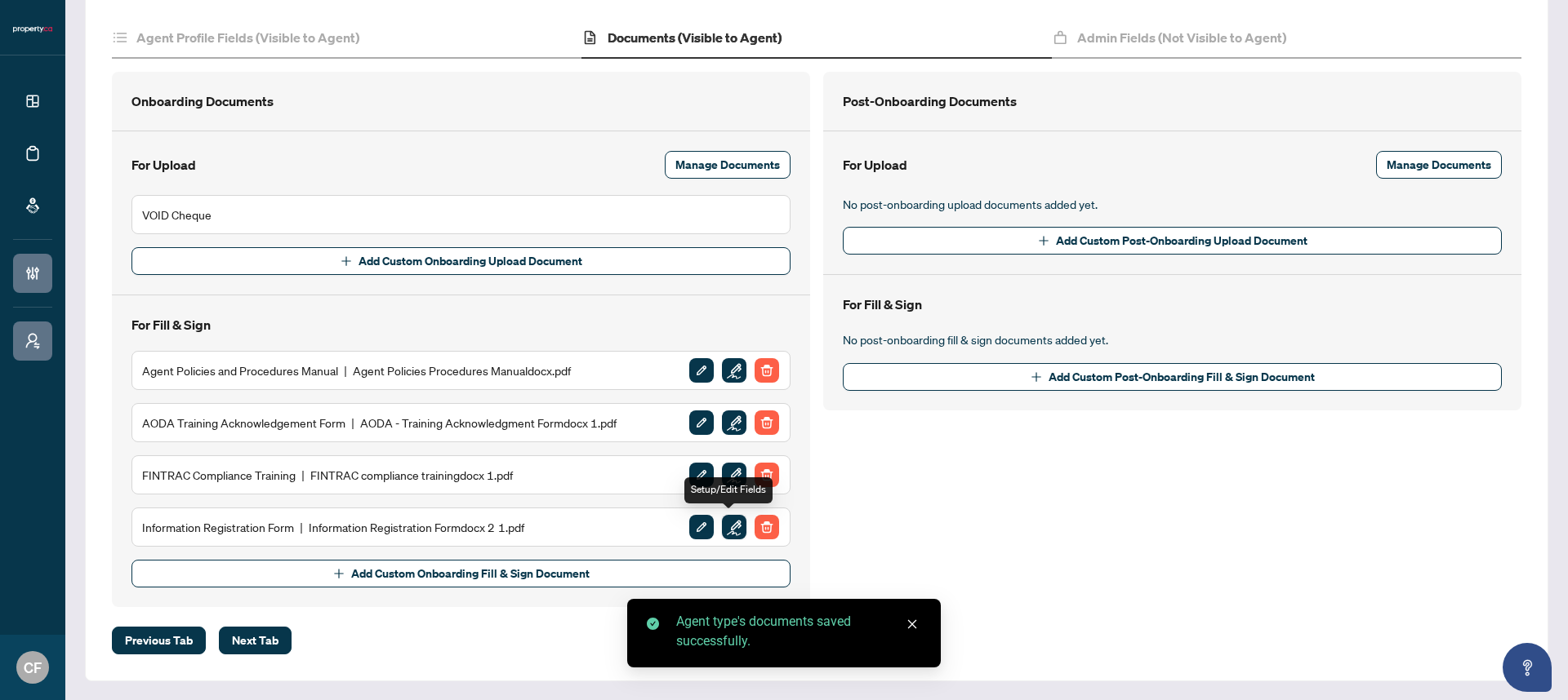
click at [730, 537] on img "button" at bounding box center [734, 526] width 24 height 24
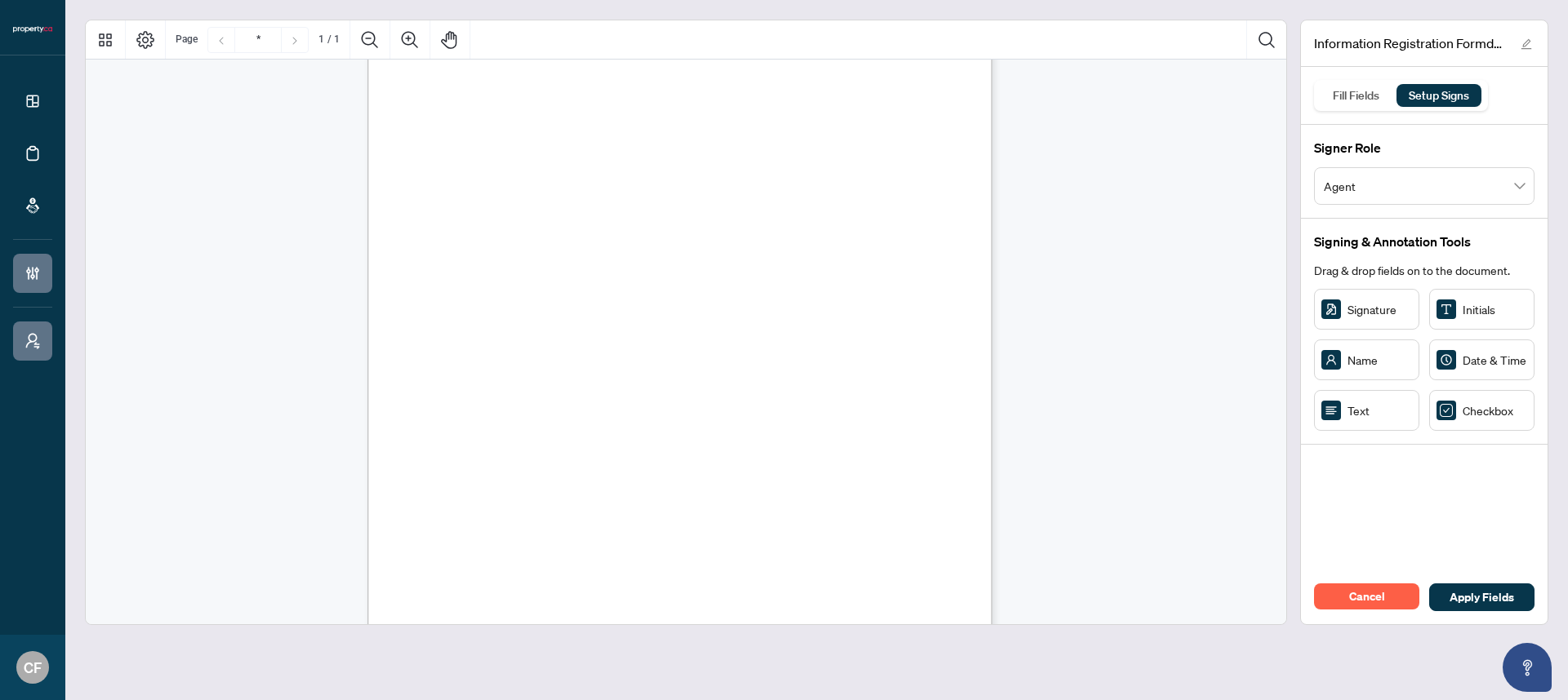
scroll to position [182, 0]
click at [1389, 598] on button "Cancel" at bounding box center [1367, 597] width 106 height 26
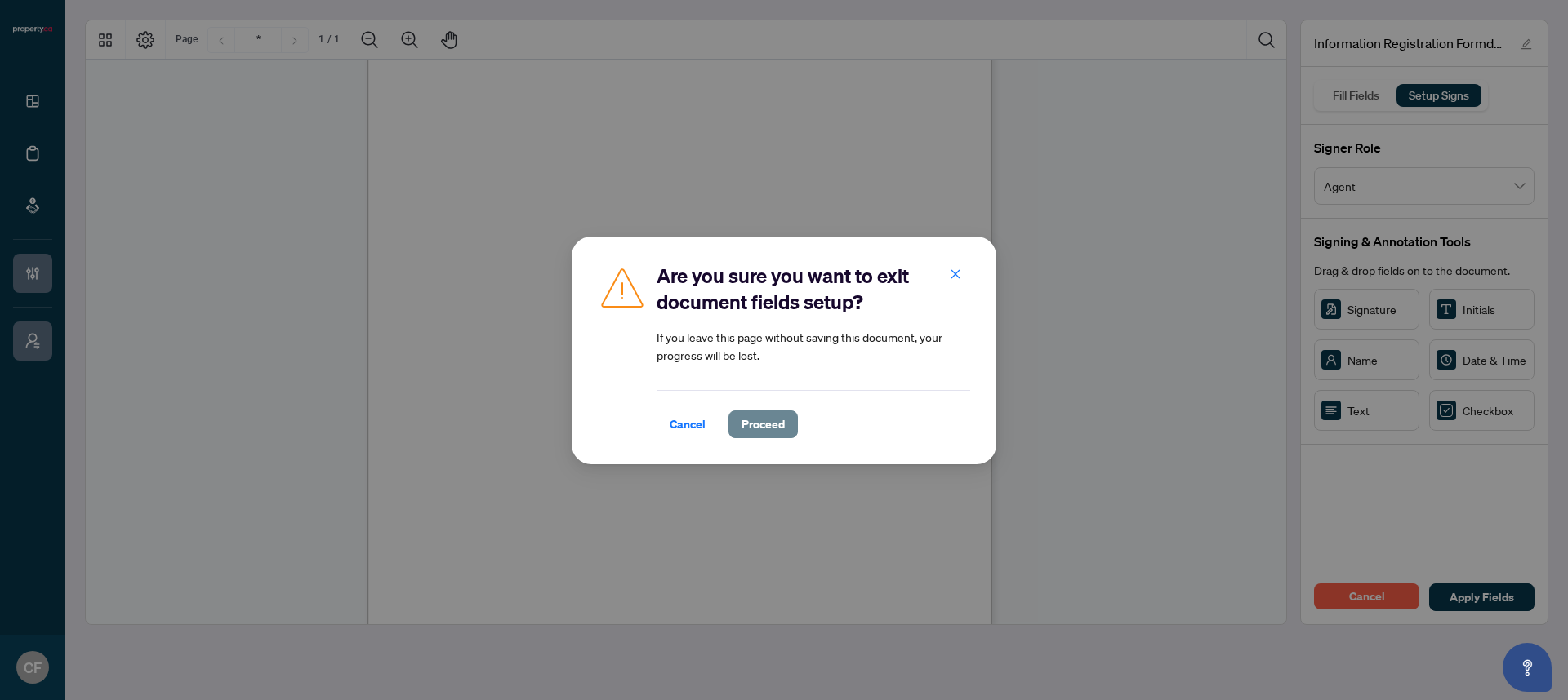
click at [751, 423] on span "Proceed" at bounding box center [763, 424] width 43 height 26
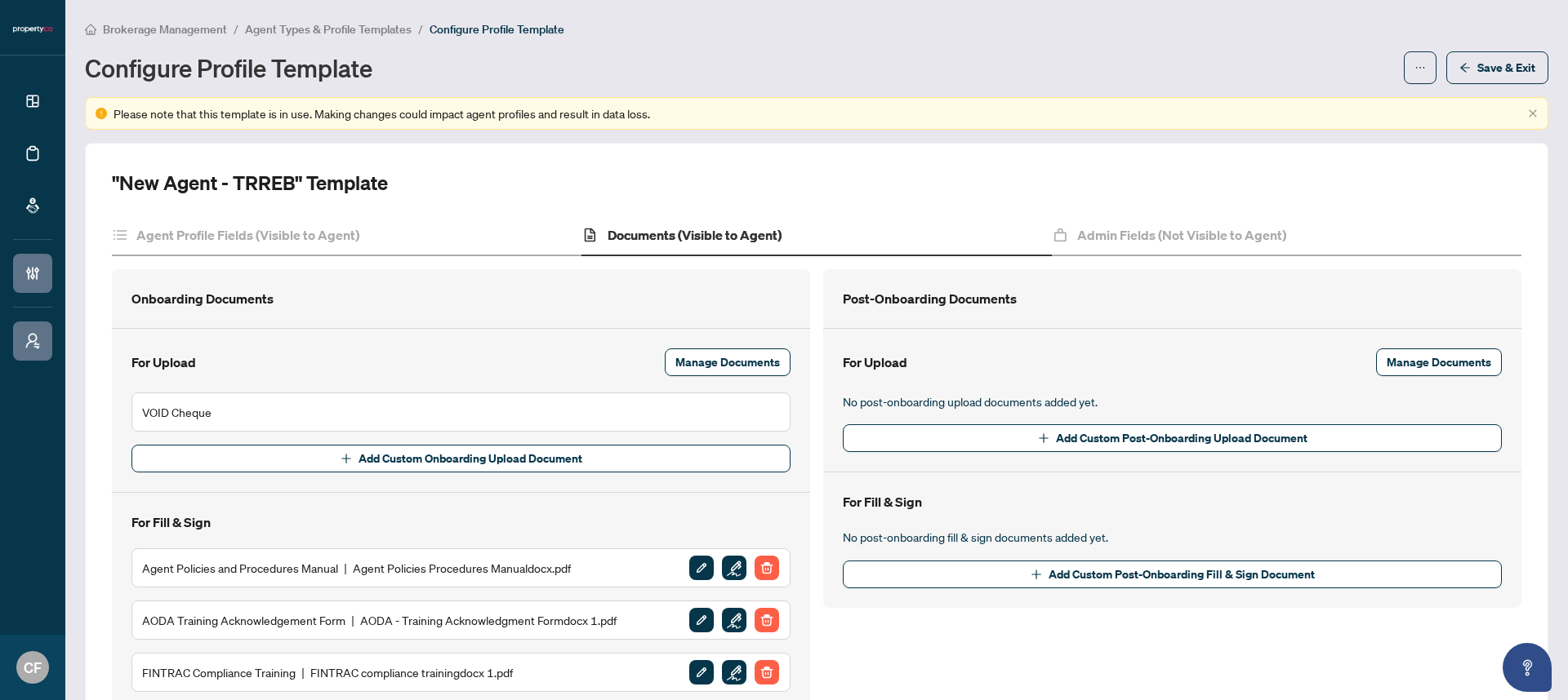
scroll to position [197, 0]
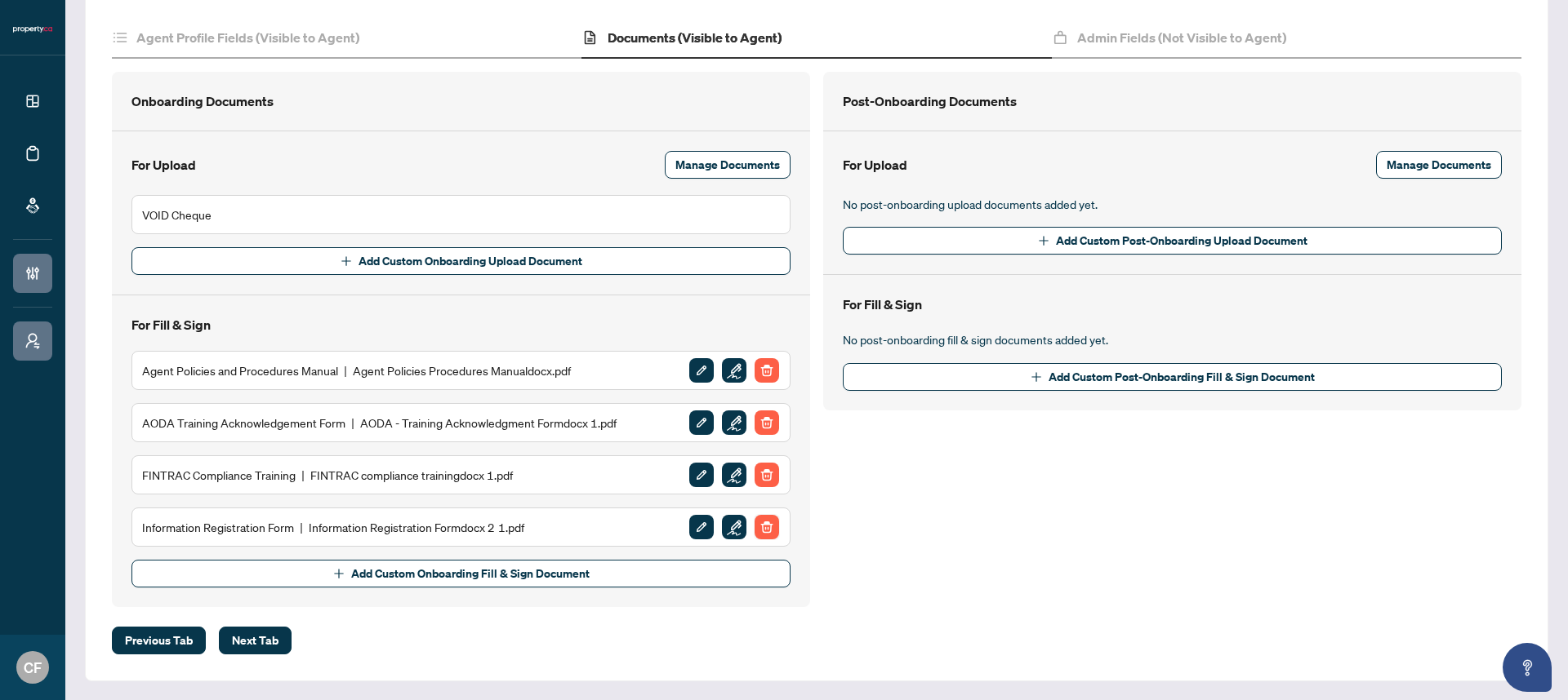
click at [760, 530] on img "button" at bounding box center [766, 526] width 24 height 24
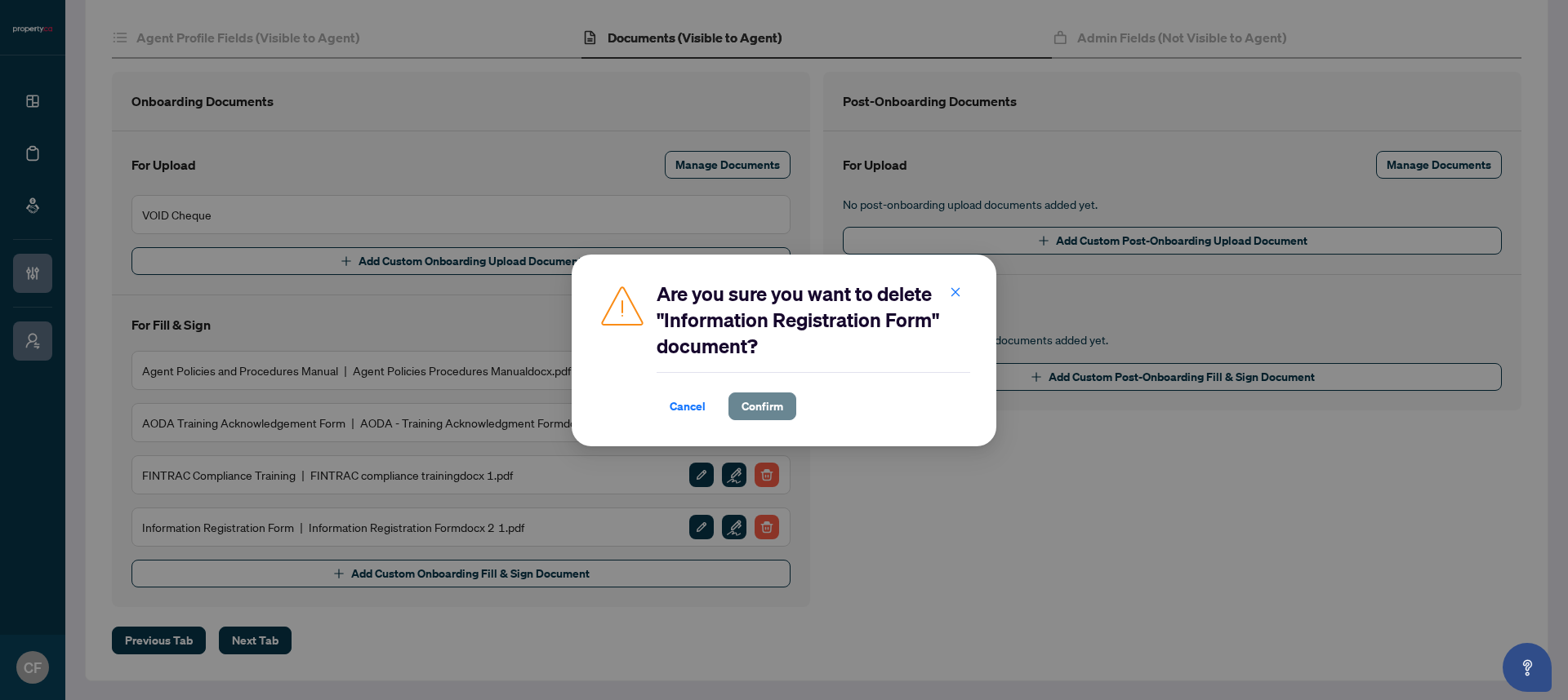
click at [761, 409] on span "Confirm" at bounding box center [762, 406] width 42 height 26
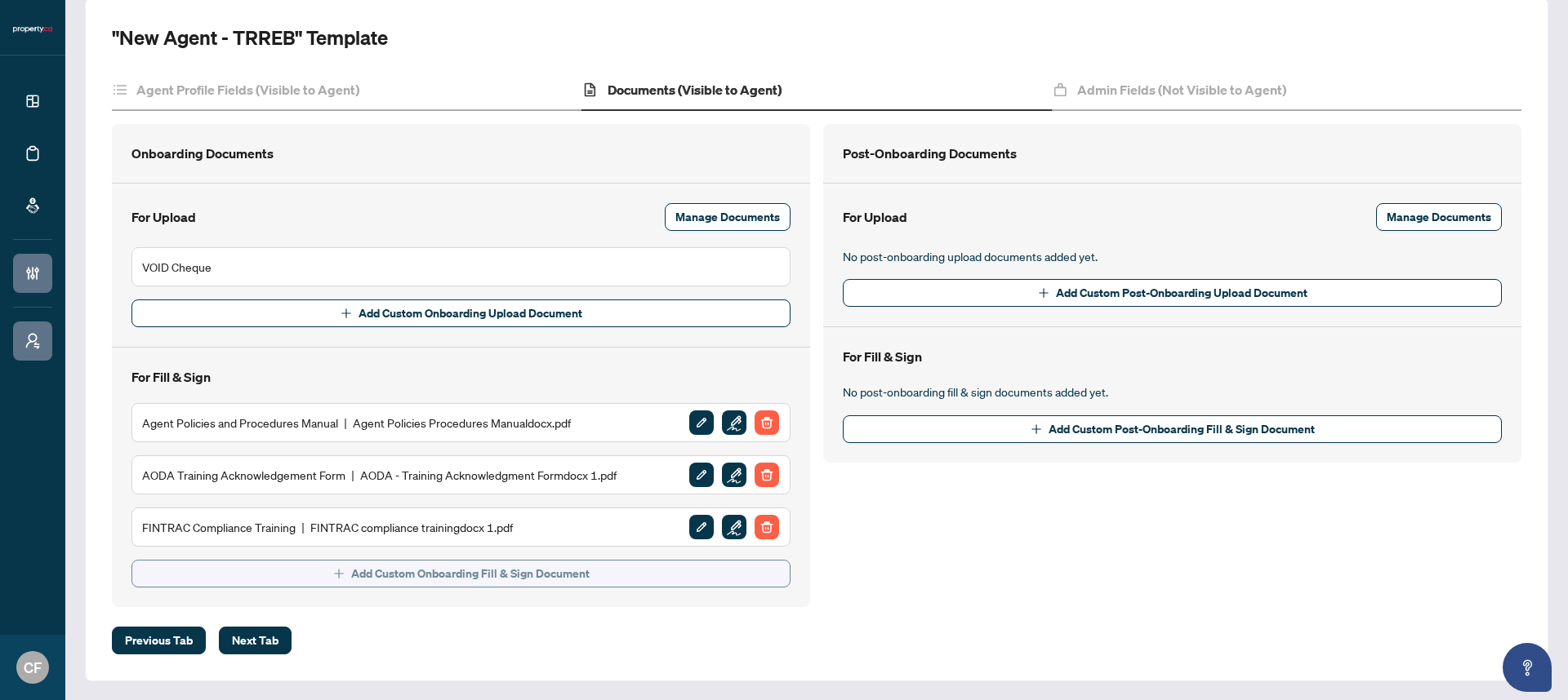
click at [539, 581] on span "Add Custom Onboarding Fill & Sign Document" at bounding box center [470, 573] width 238 height 26
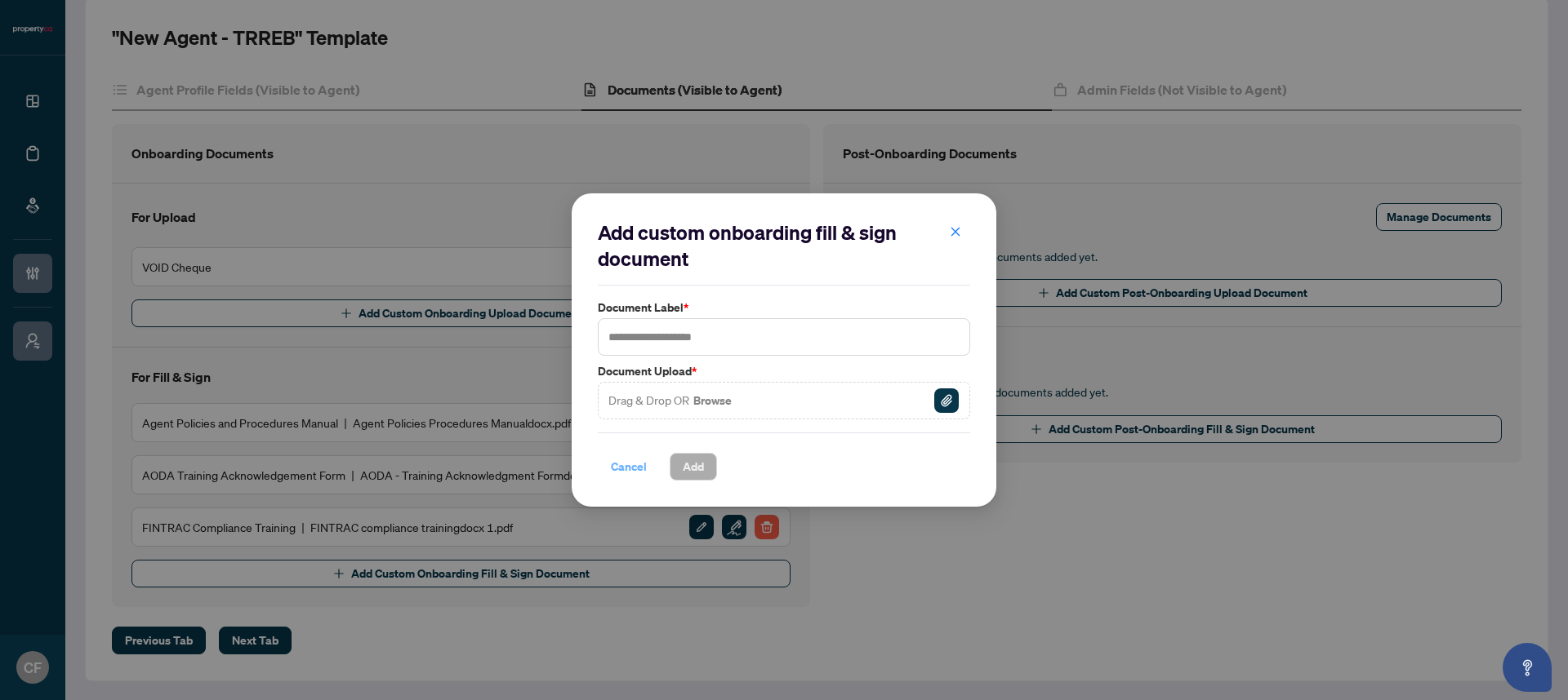
click at [634, 469] on span "Cancel" at bounding box center [628, 467] width 36 height 26
